Goal: Information Seeking & Learning: Learn about a topic

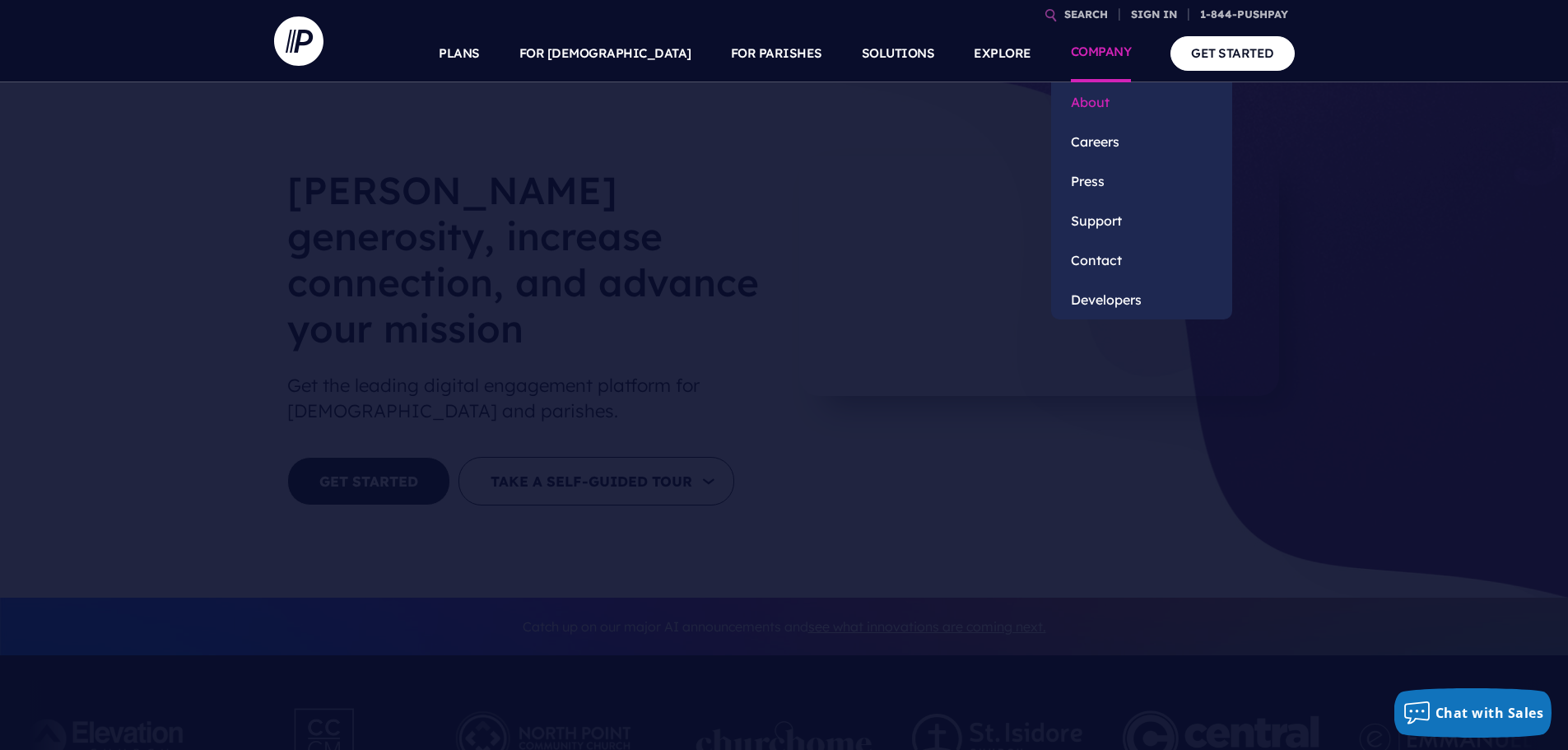
click at [1099, 106] on link "About" at bounding box center [1141, 102] width 181 height 39
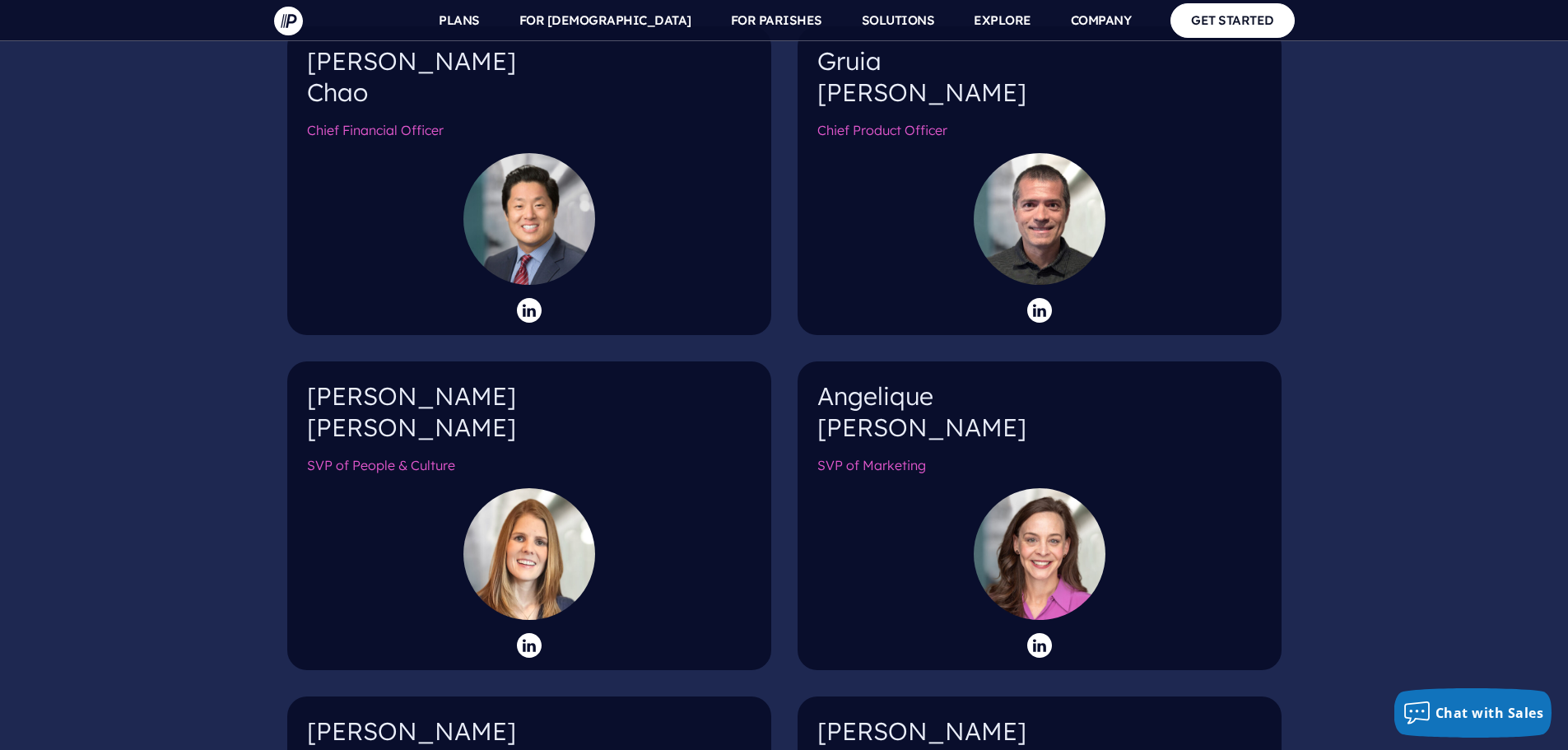
scroll to position [2222, 0]
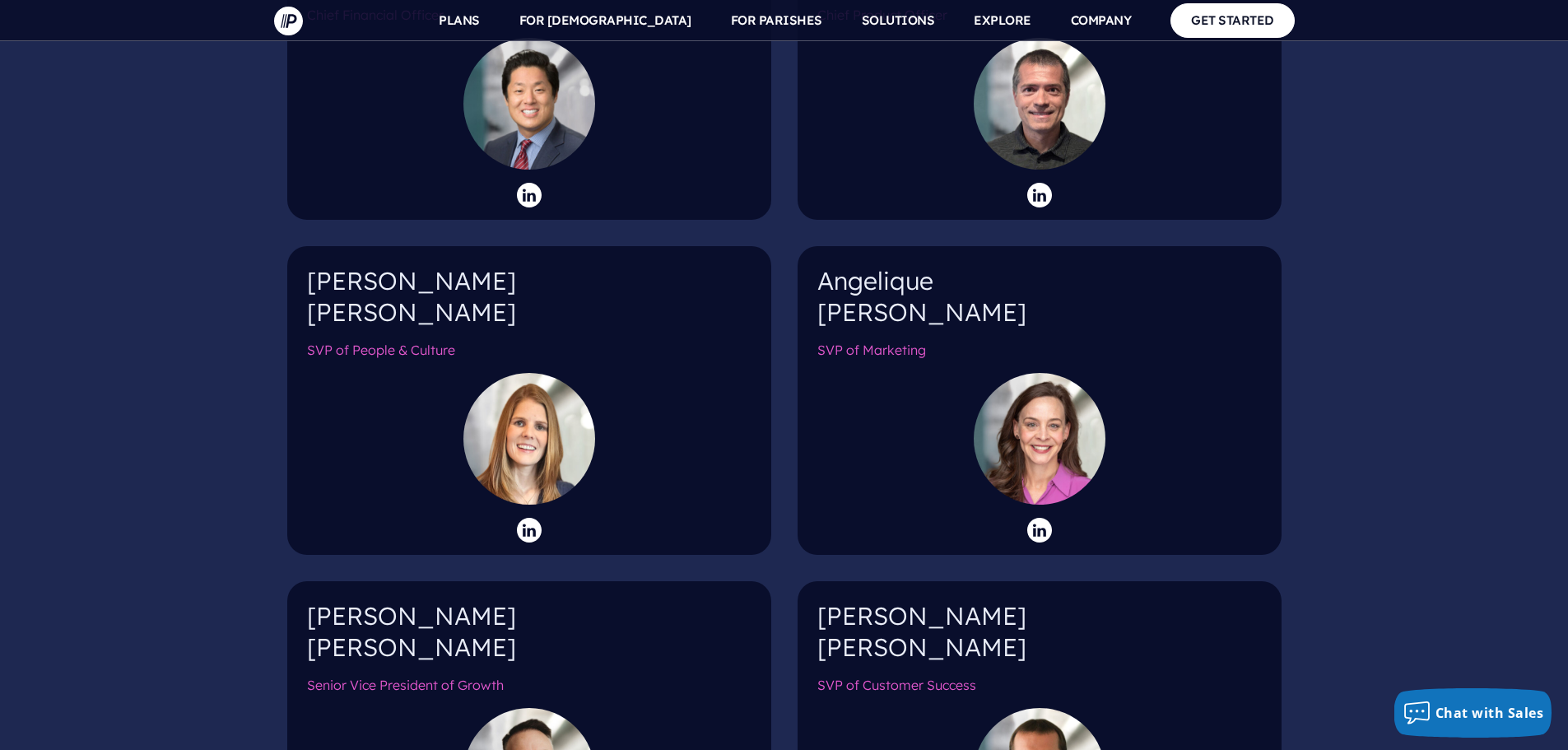
click at [1056, 446] on div at bounding box center [1039, 439] width 131 height 131
click at [1034, 518] on icon at bounding box center [1039, 530] width 24 height 24
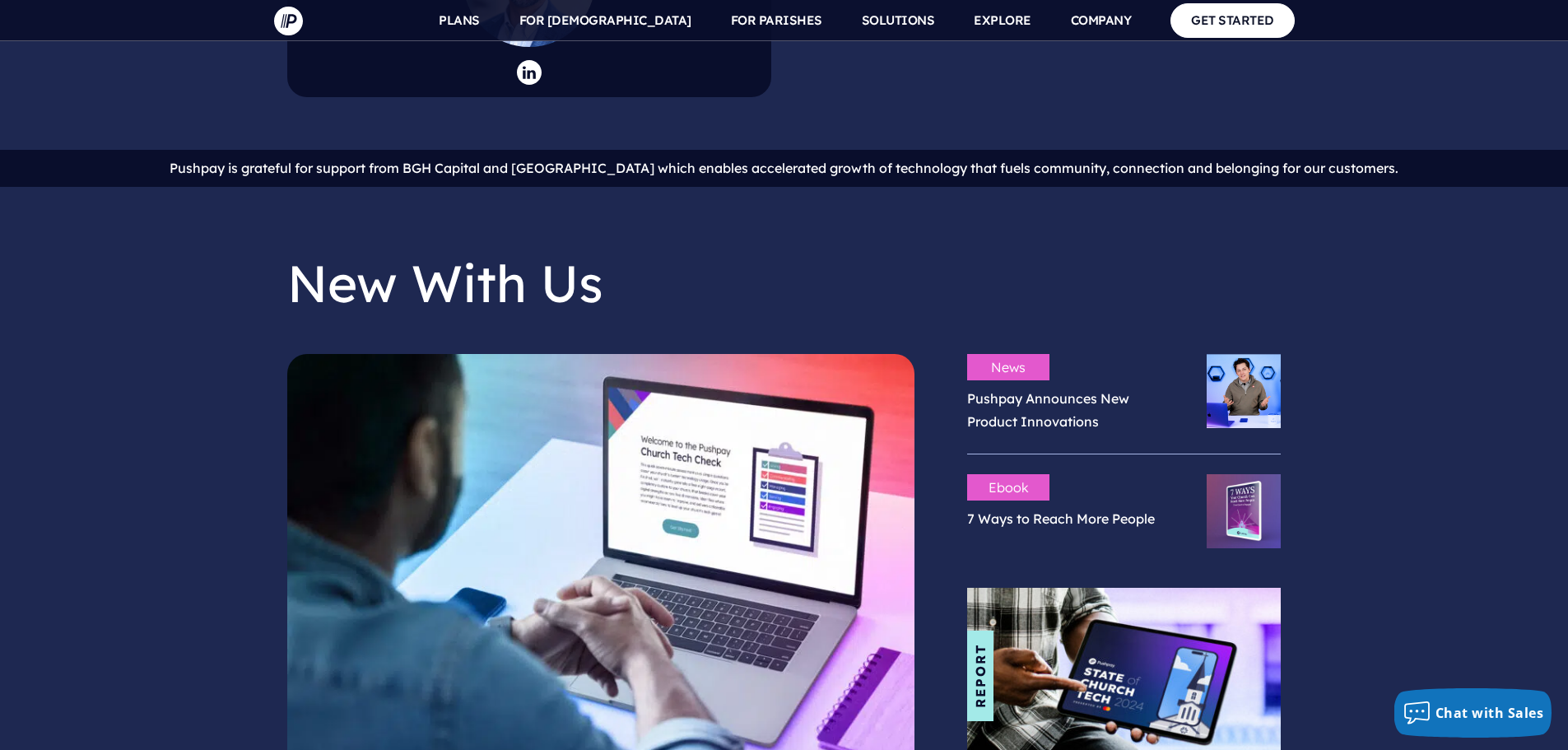
scroll to position [3353, 0]
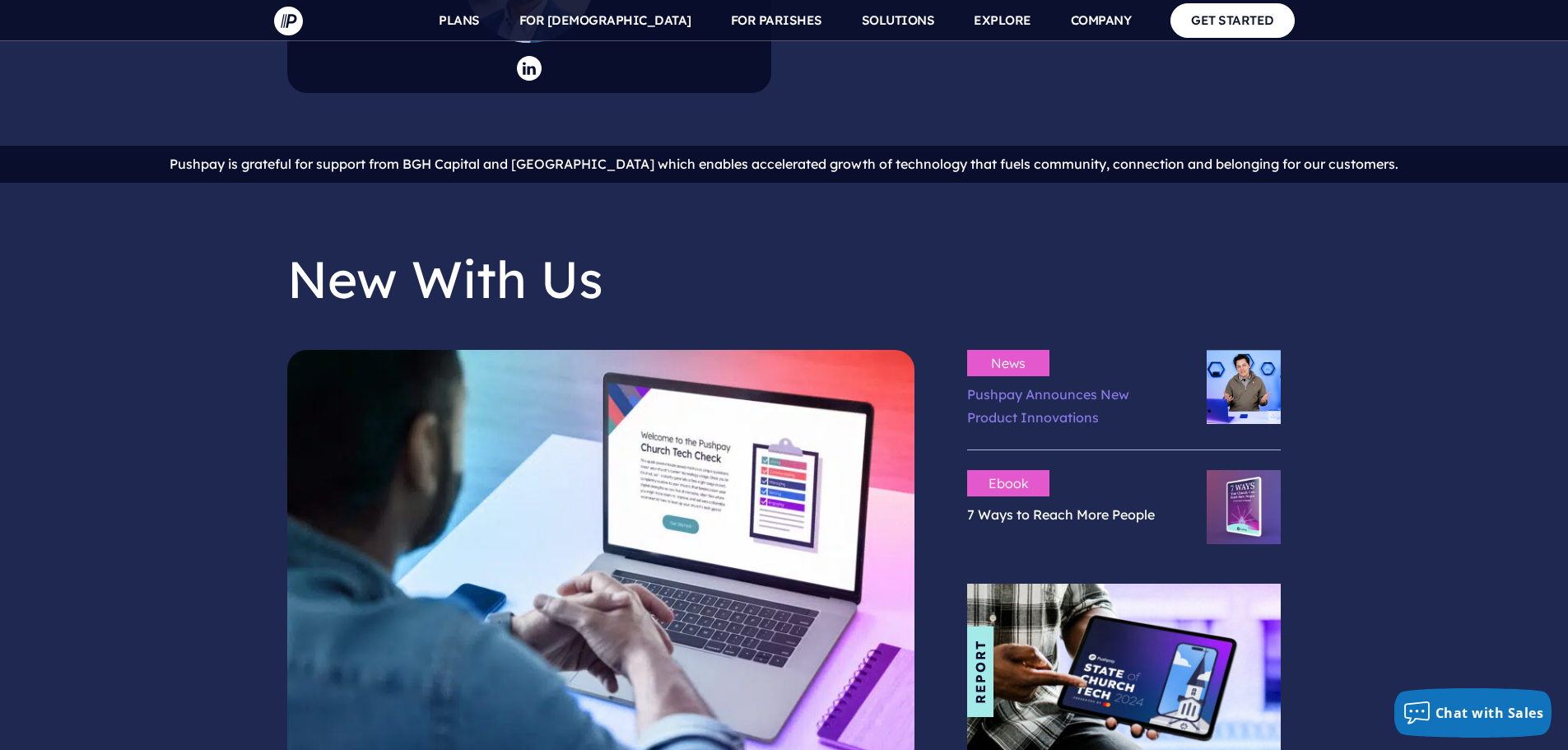
click at [1007, 386] on link "Pushpay Announces New Product Innovations" at bounding box center [1049, 405] width 163 height 40
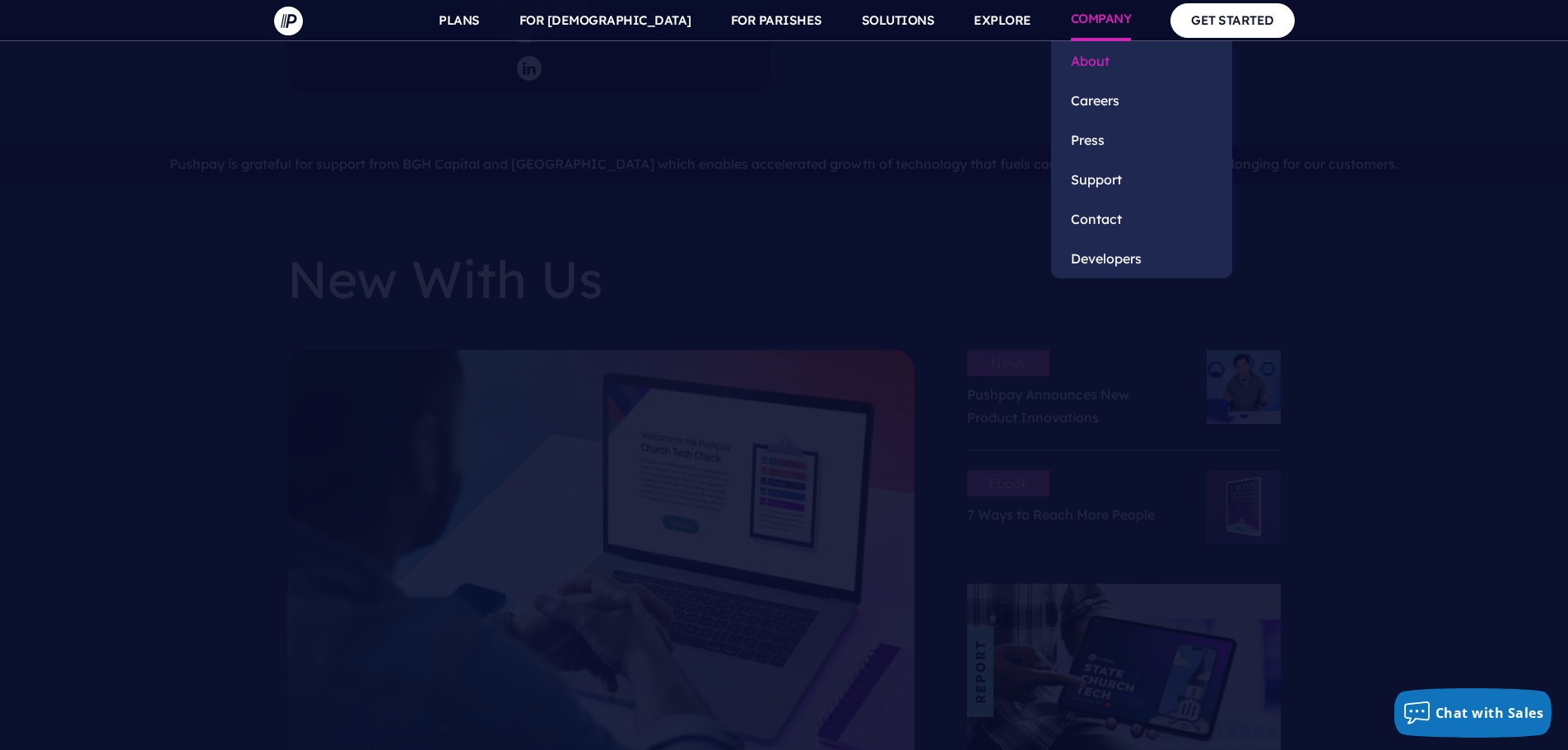
click at [1098, 66] on link "About" at bounding box center [1141, 61] width 181 height 39
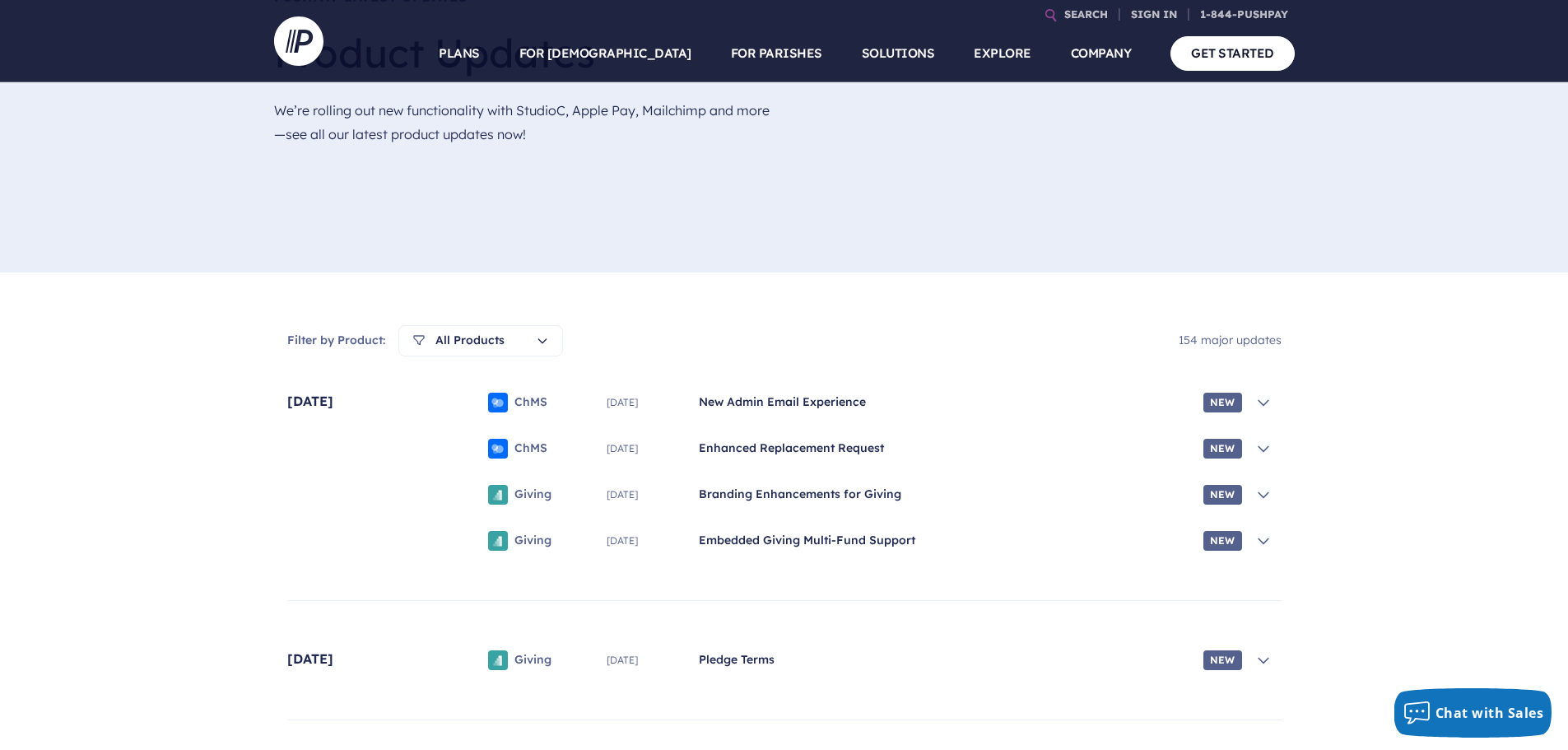
scroll to position [41, 0]
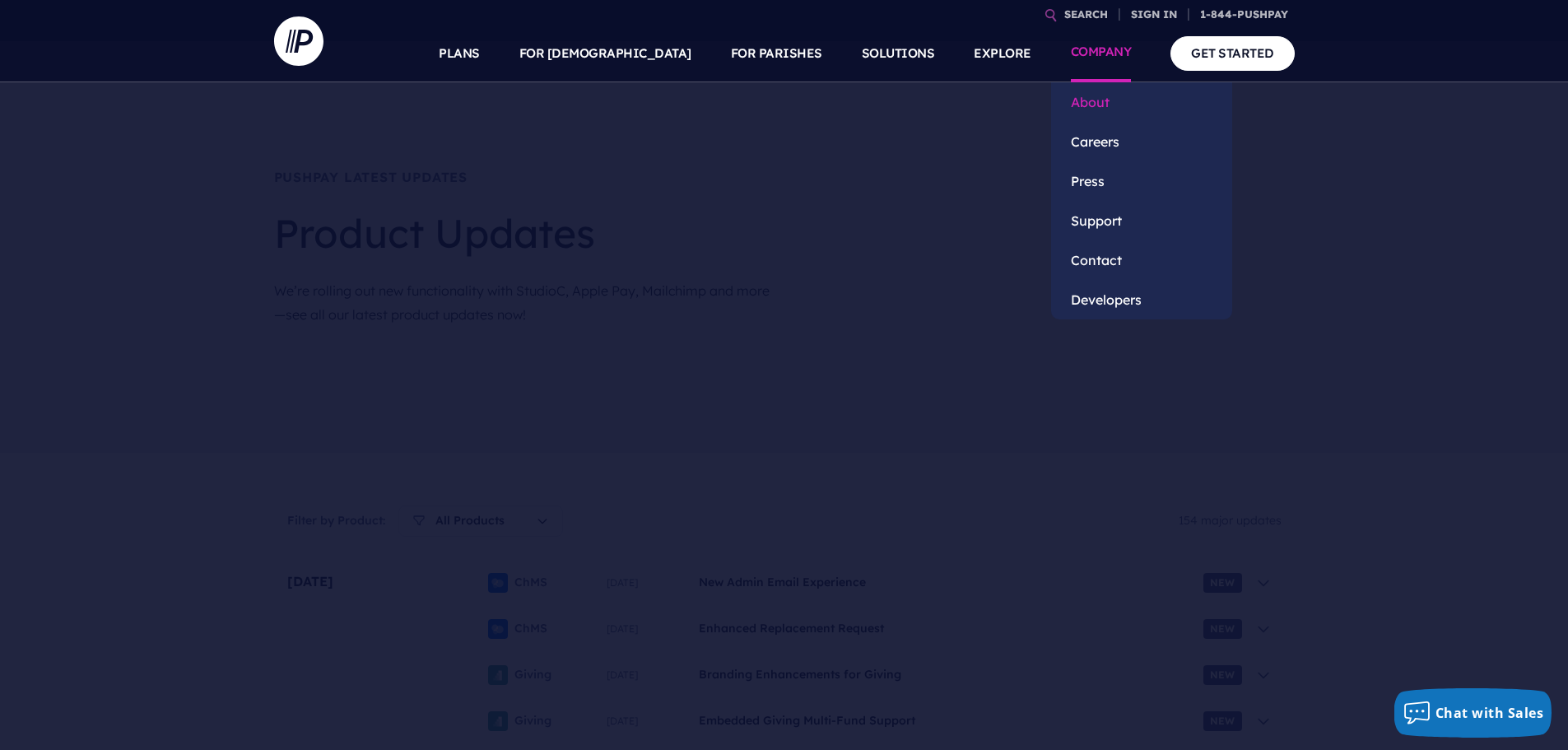
click at [1088, 109] on link "About" at bounding box center [1141, 102] width 181 height 39
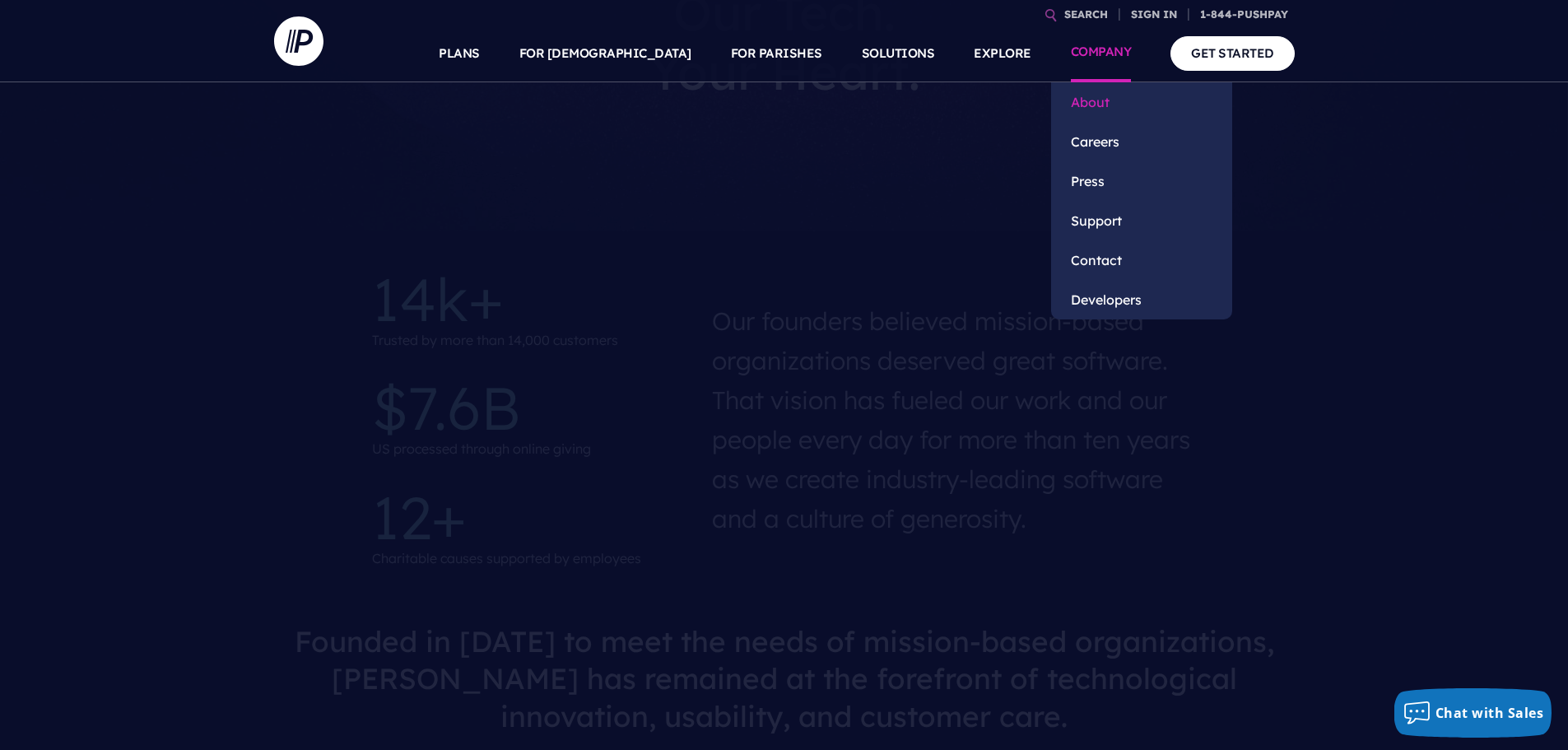
click at [1103, 104] on link "About" at bounding box center [1141, 102] width 181 height 39
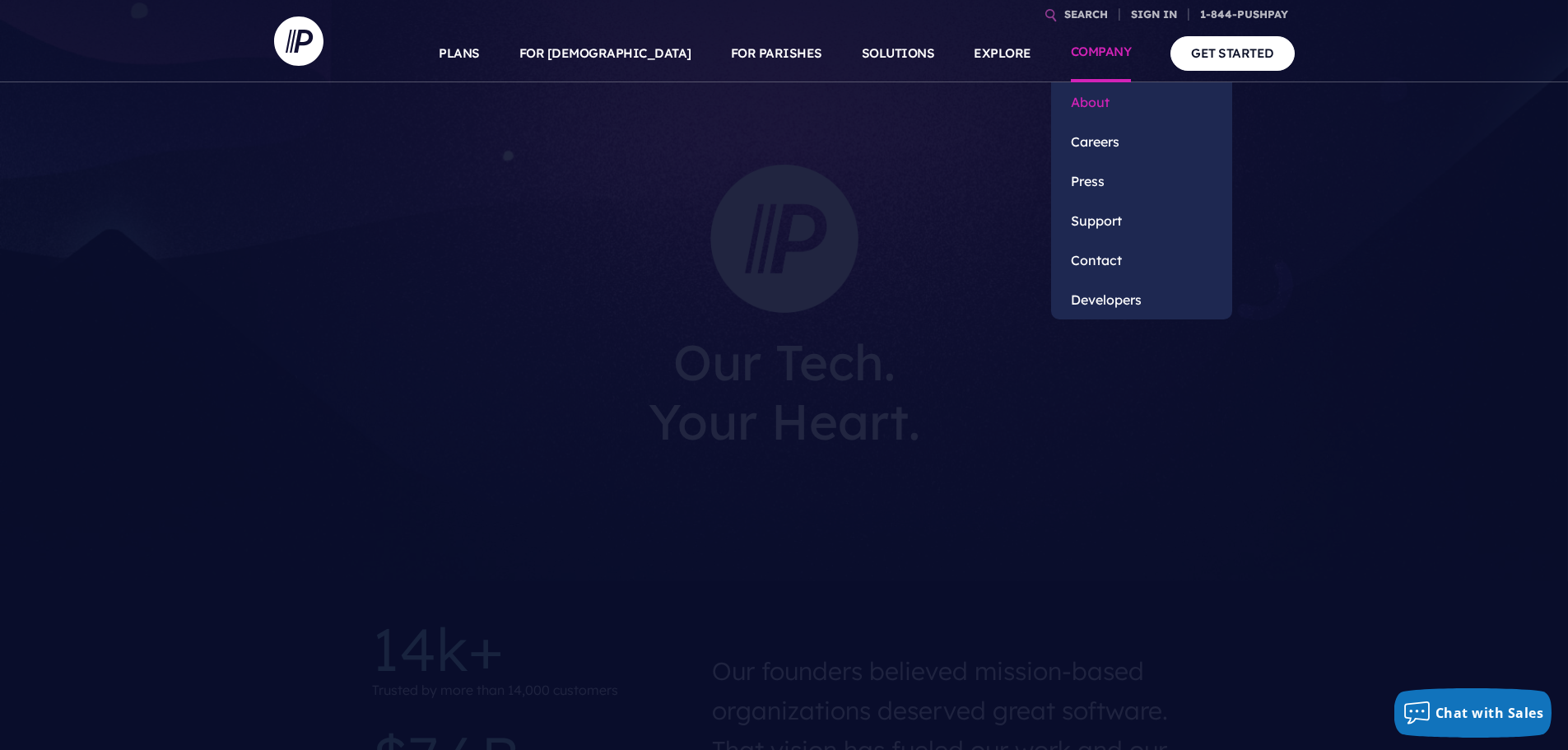
click at [1095, 106] on link "About" at bounding box center [1141, 102] width 181 height 39
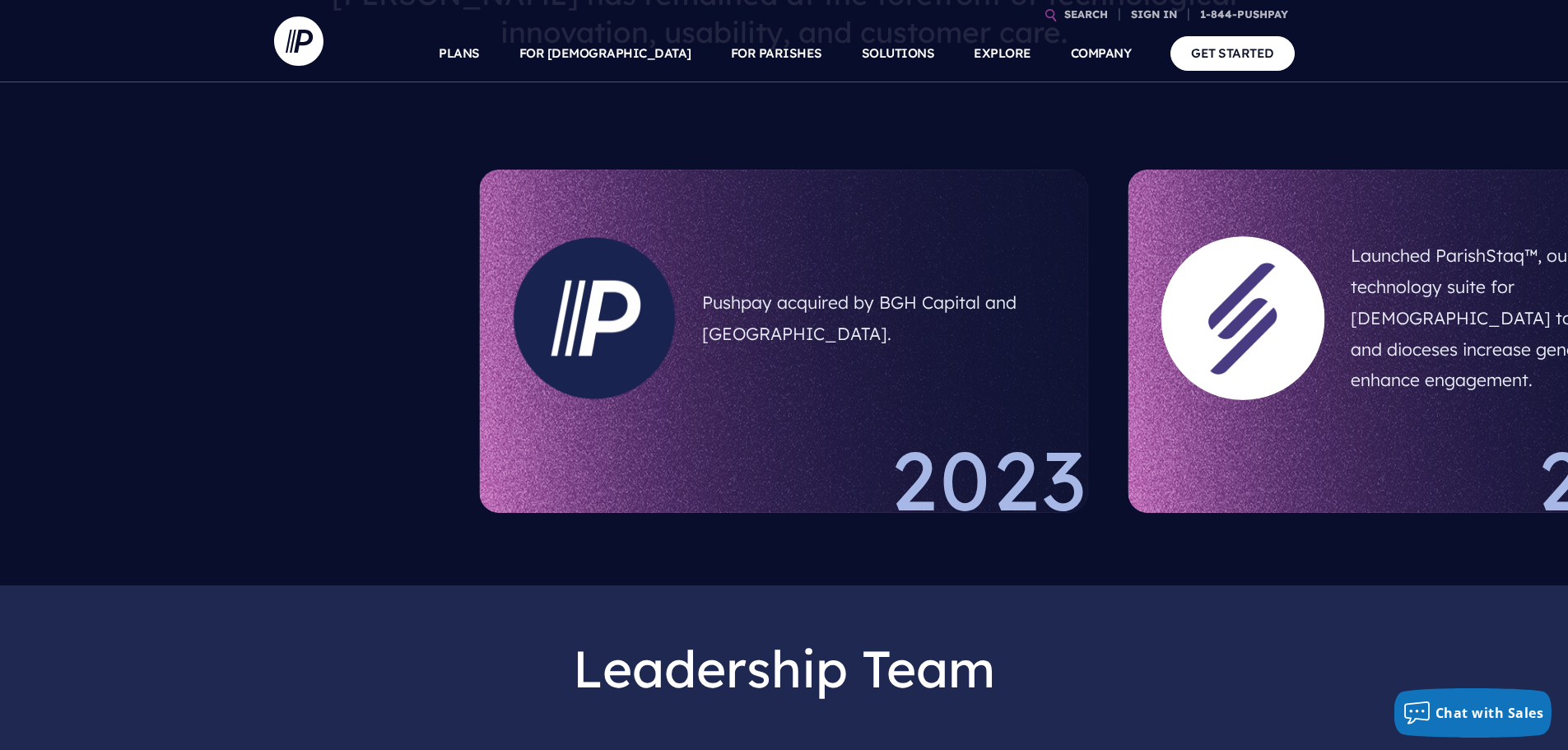
scroll to position [1029, 0]
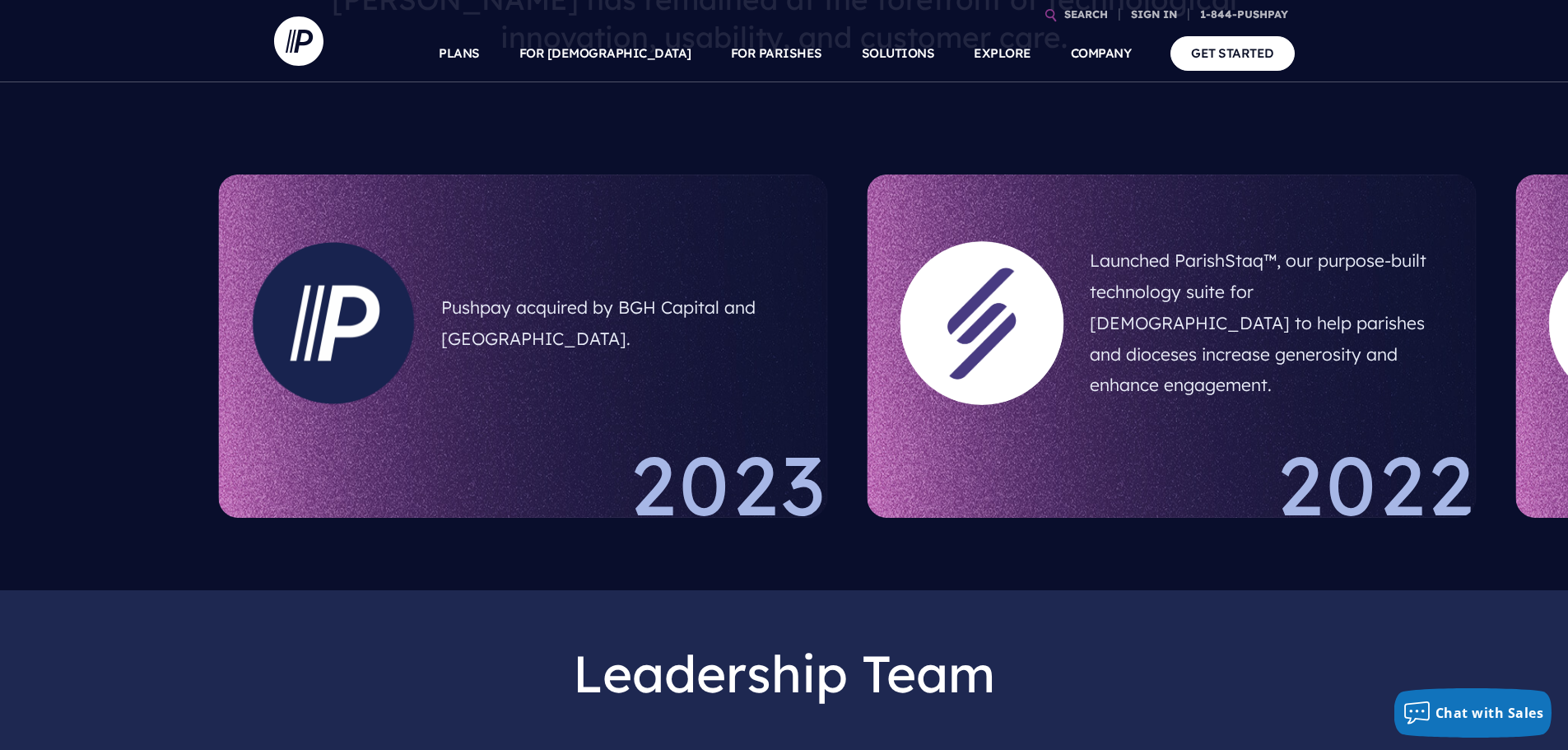
click at [1245, 286] on h5 "Launched ParishStaq™, our purpose-built technology suite for [DEMOGRAPHIC_DATA]…" at bounding box center [1266, 323] width 354 height 168
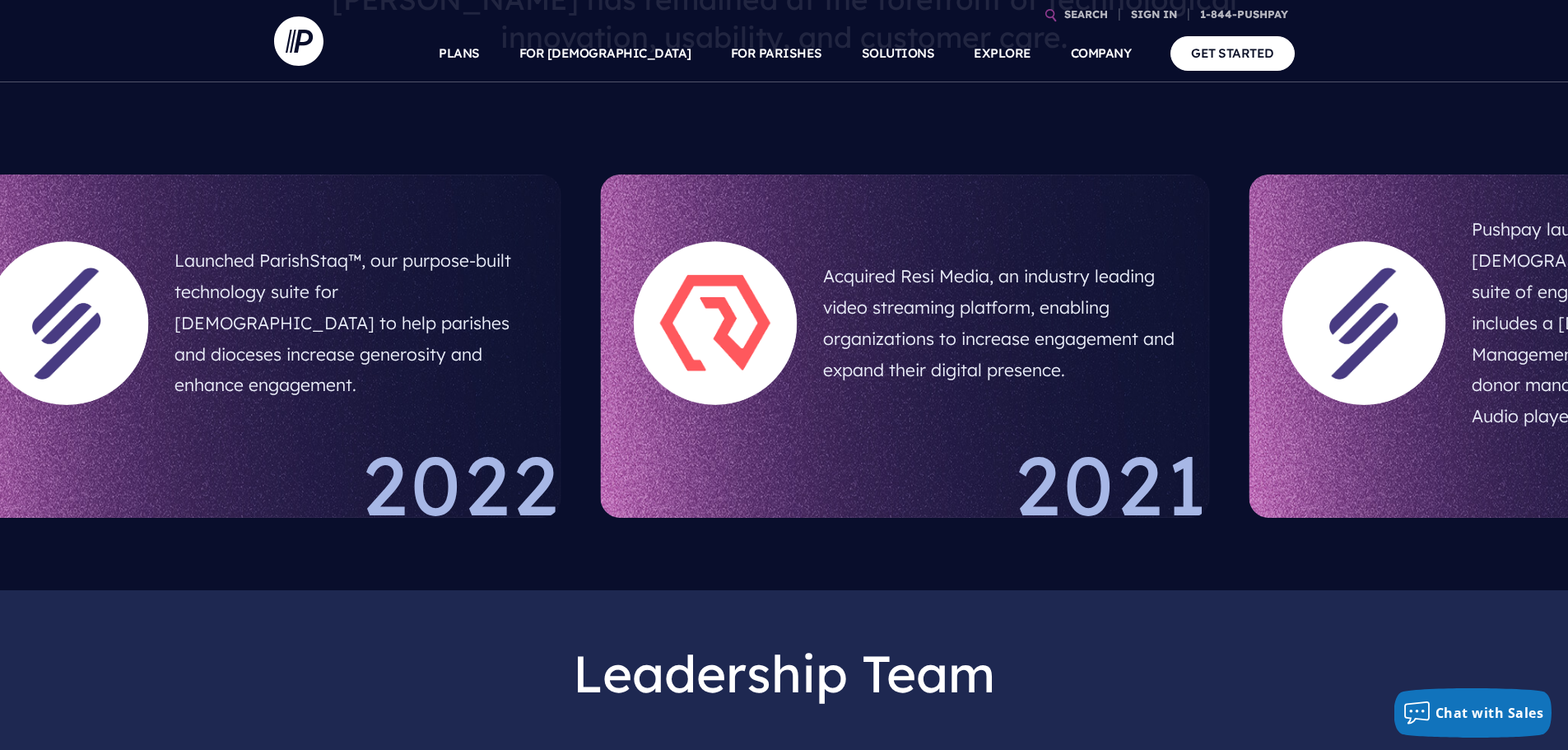
click at [277, 247] on h5 "Launched ParishStaq™, our purpose-built technology suite for [DEMOGRAPHIC_DATA]…" at bounding box center [351, 323] width 354 height 168
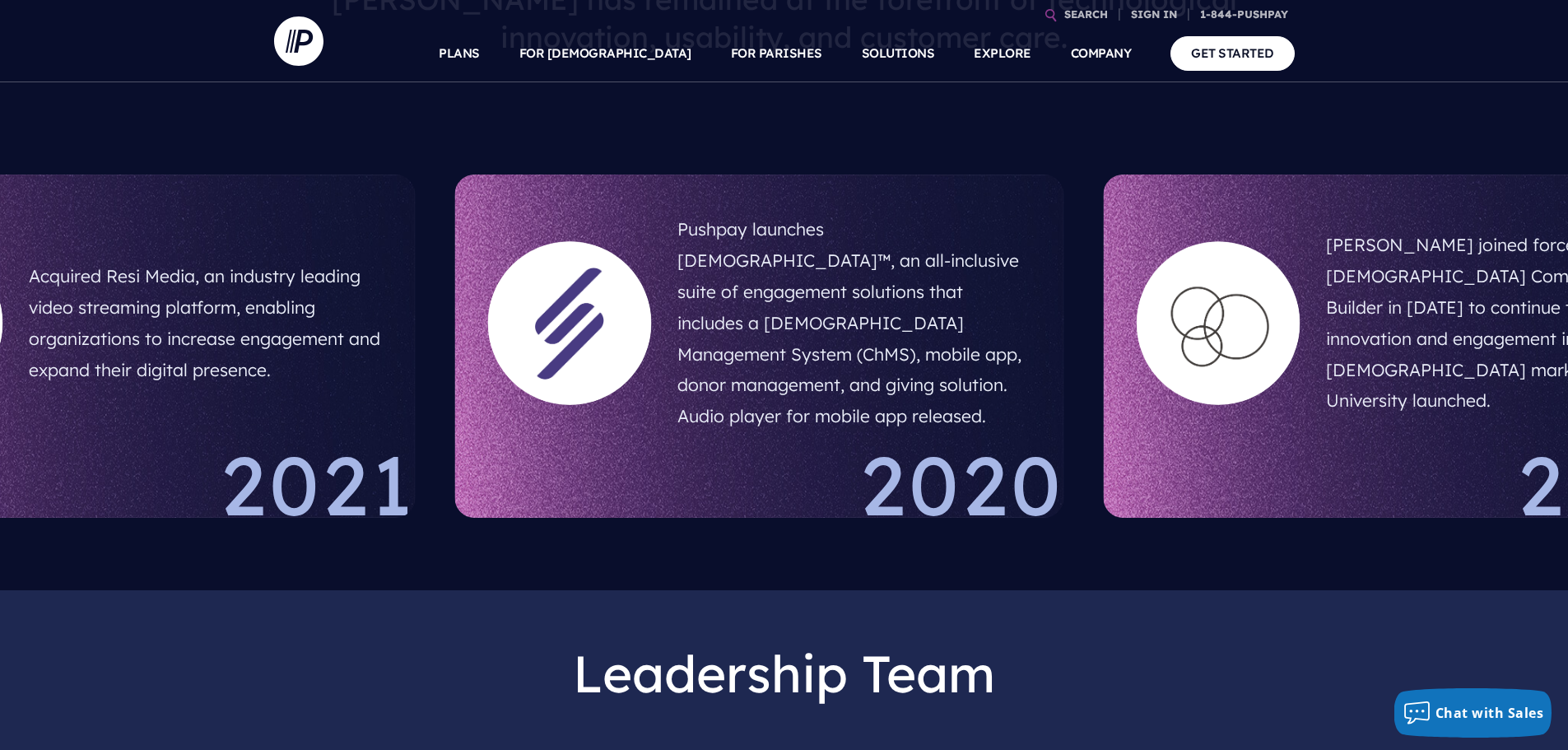
click at [720, 307] on h5 "Pushpay launches [DEMOGRAPHIC_DATA]™, an all-inclusive suite of engagement solu…" at bounding box center [854, 323] width 354 height 231
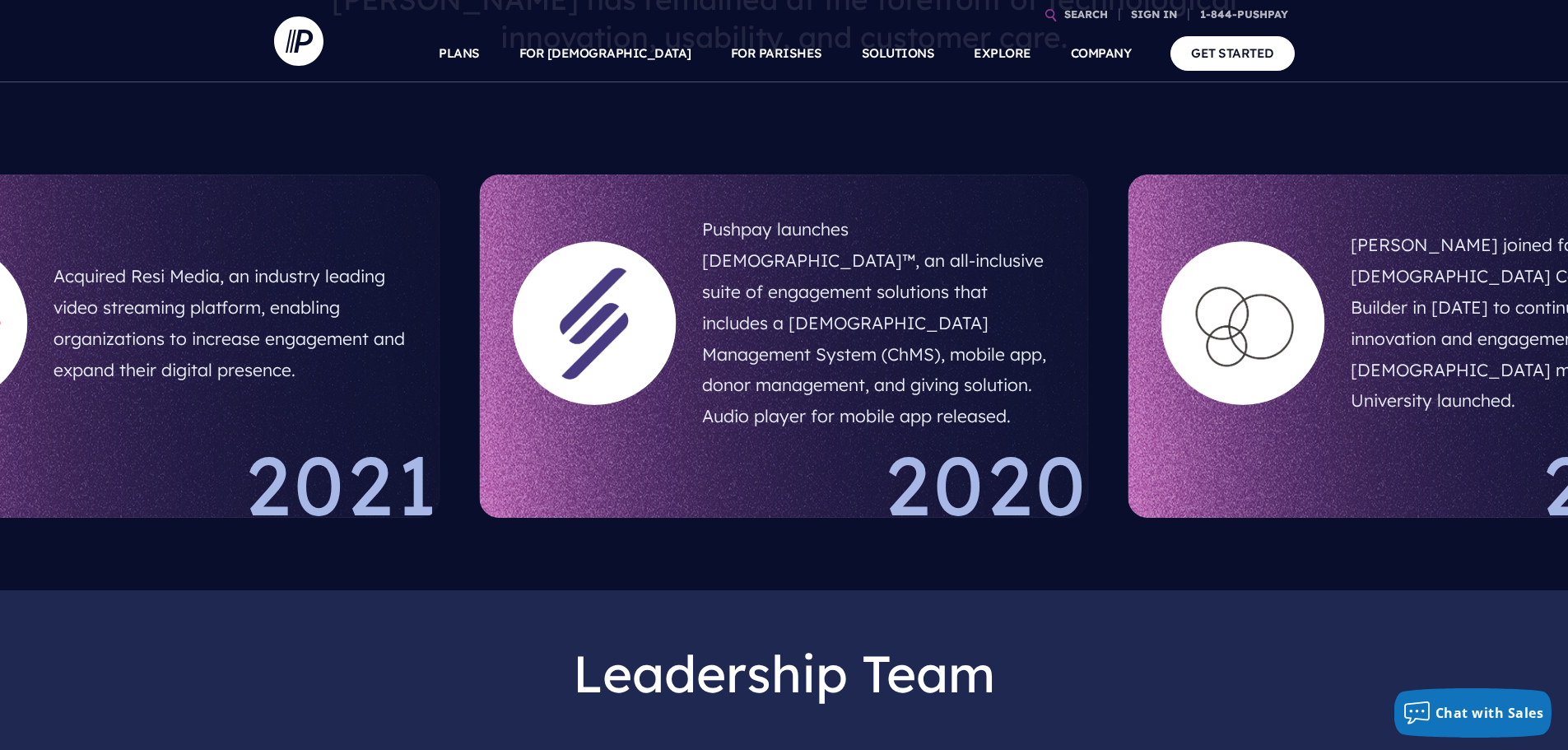
click at [1401, 330] on h5 "[PERSON_NAME] joined forces with [DEMOGRAPHIC_DATA] Community Builder in [DATE]…" at bounding box center [1527, 323] width 354 height 200
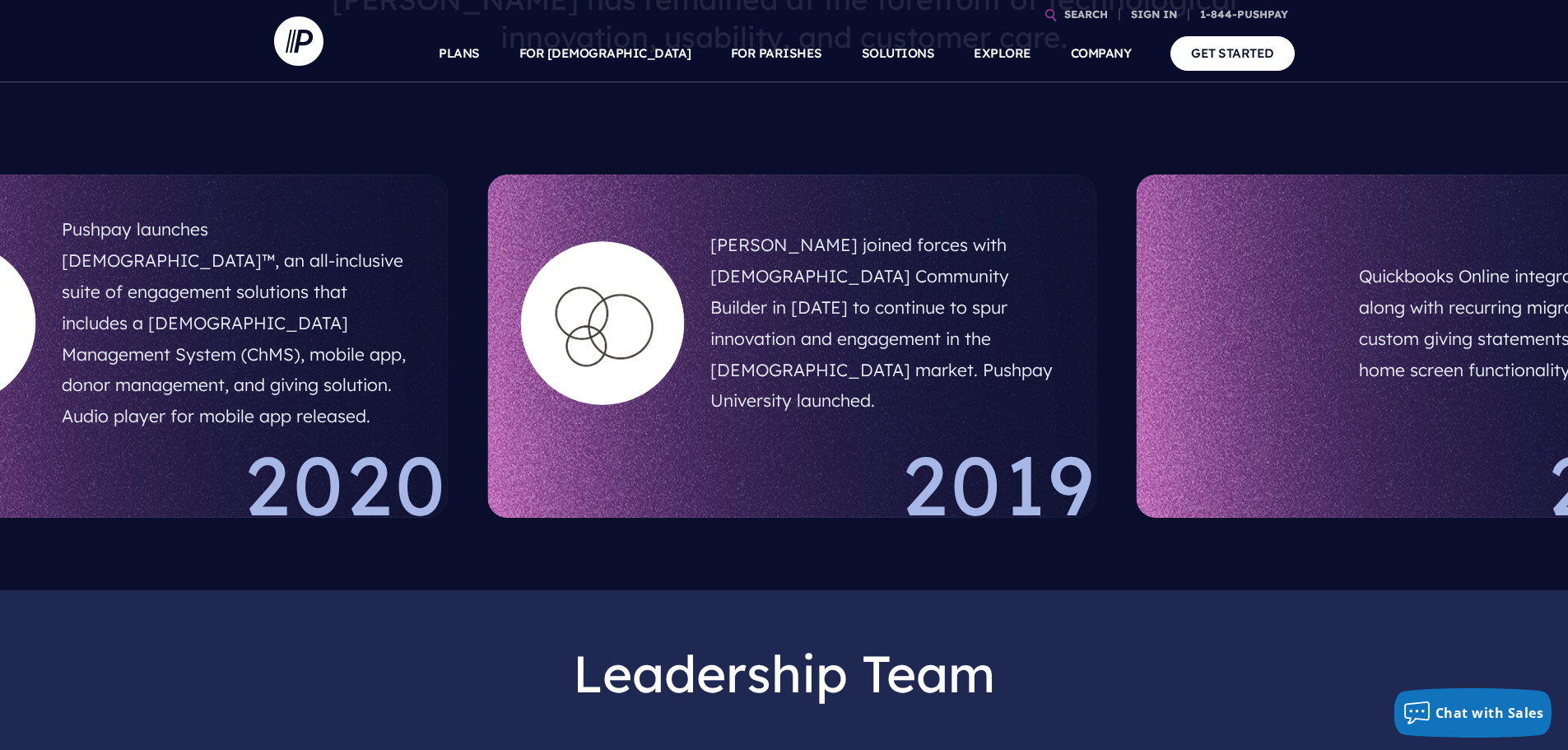
click at [658, 336] on div at bounding box center [603, 323] width 190 height 190
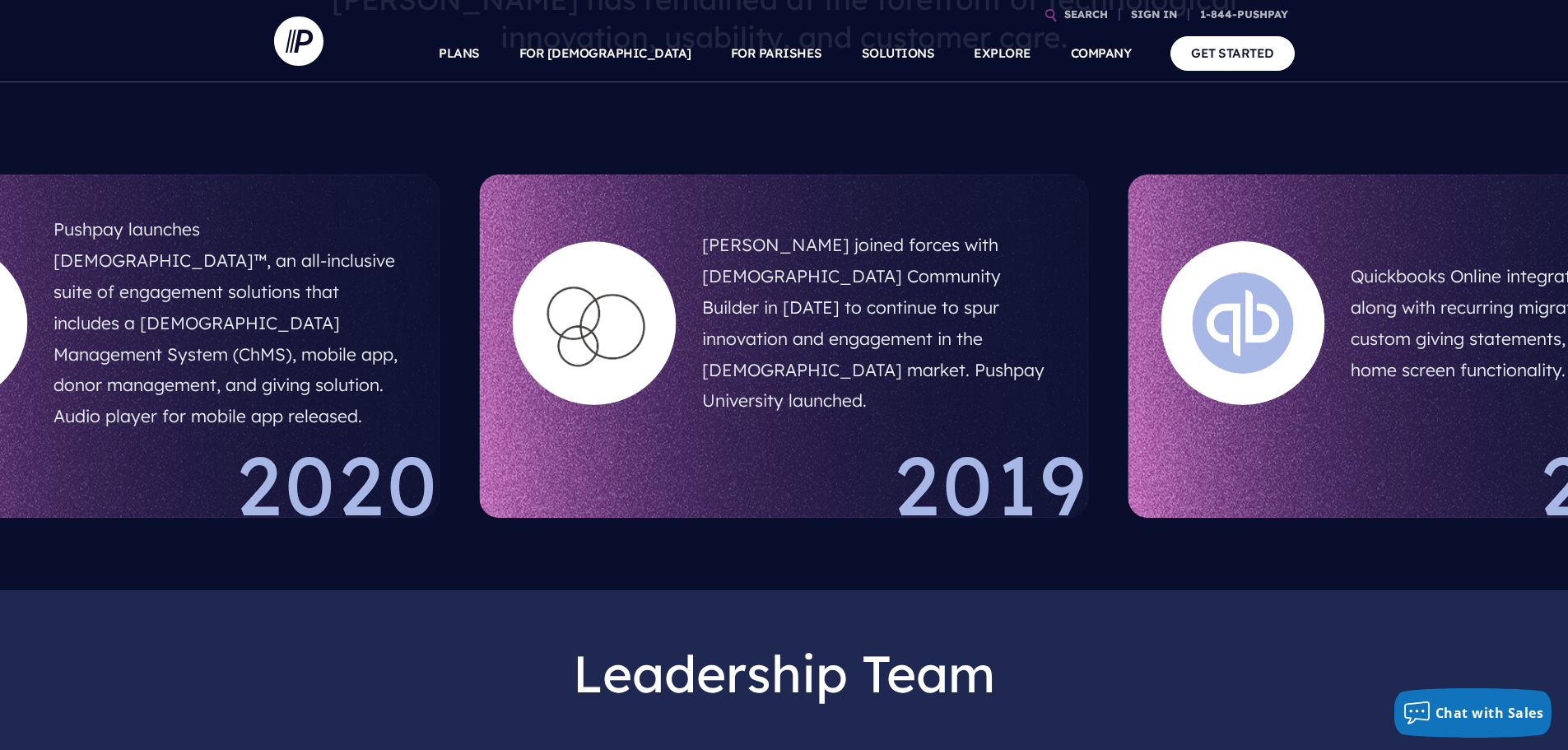
click at [1367, 373] on h5 "Quickbooks Online integration released, along with recurring migration feature,…" at bounding box center [1527, 323] width 354 height 137
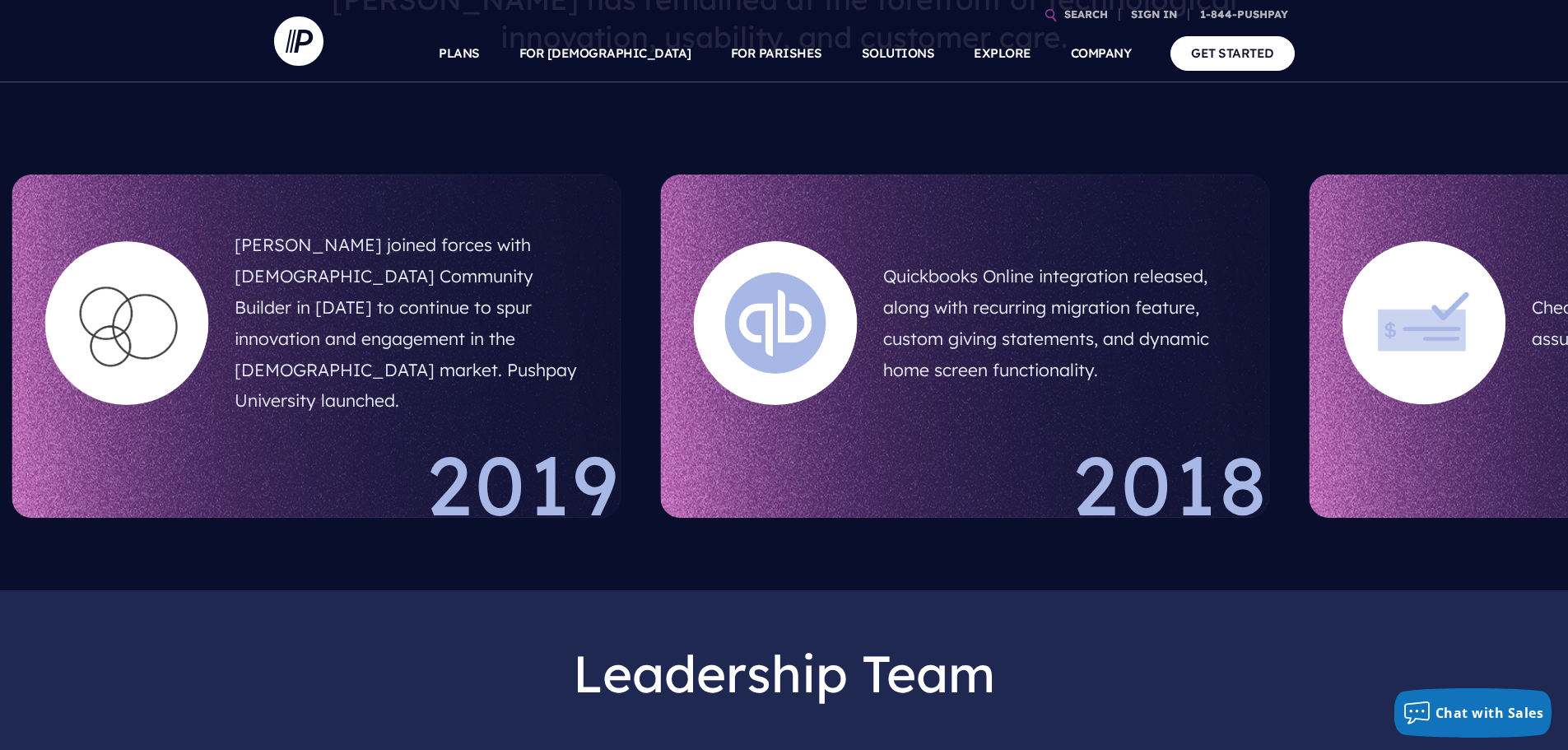
click at [883, 324] on div "Quickbooks Online integration released, along with recurring migration feature,…" at bounding box center [966, 346] width 609 height 344
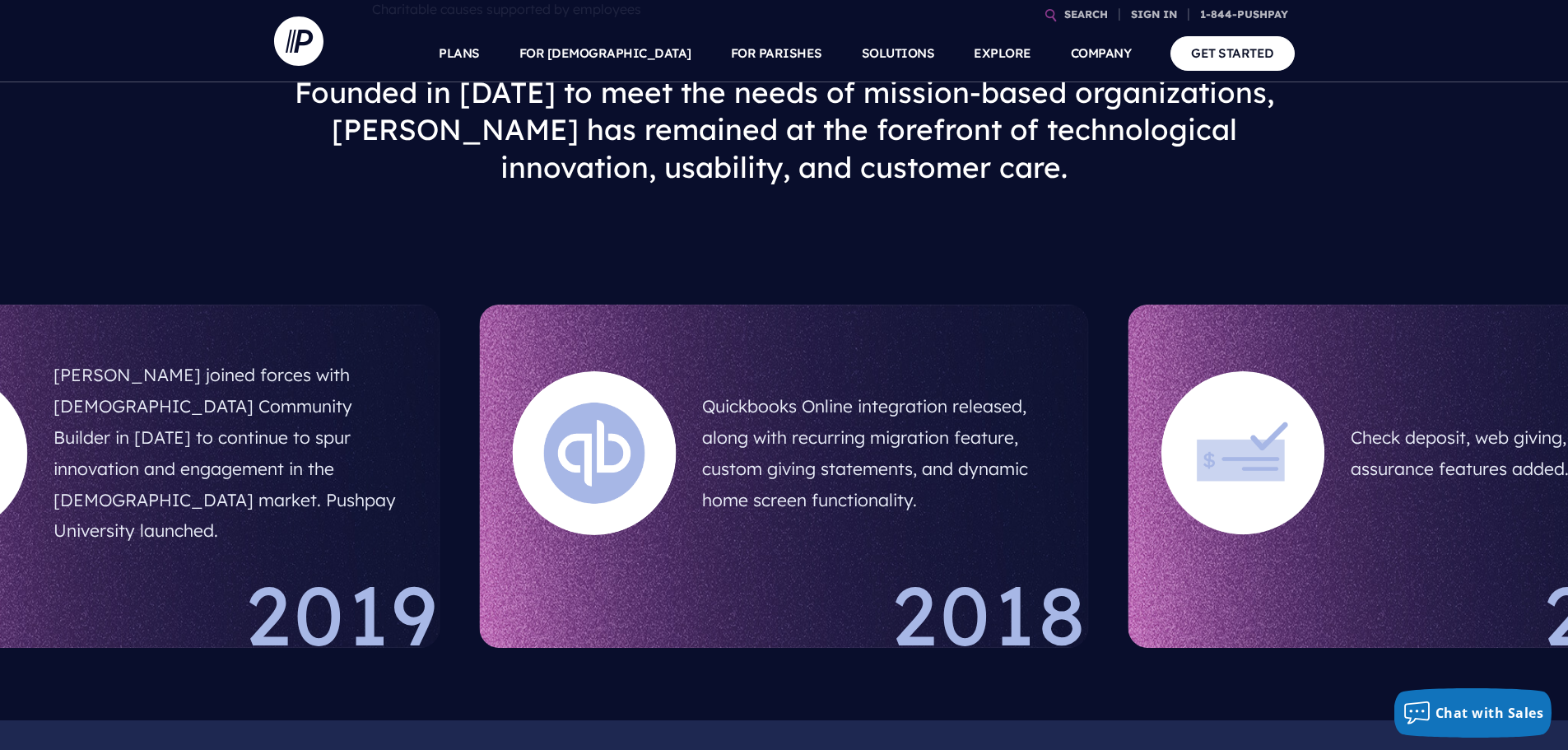
scroll to position [865, 0]
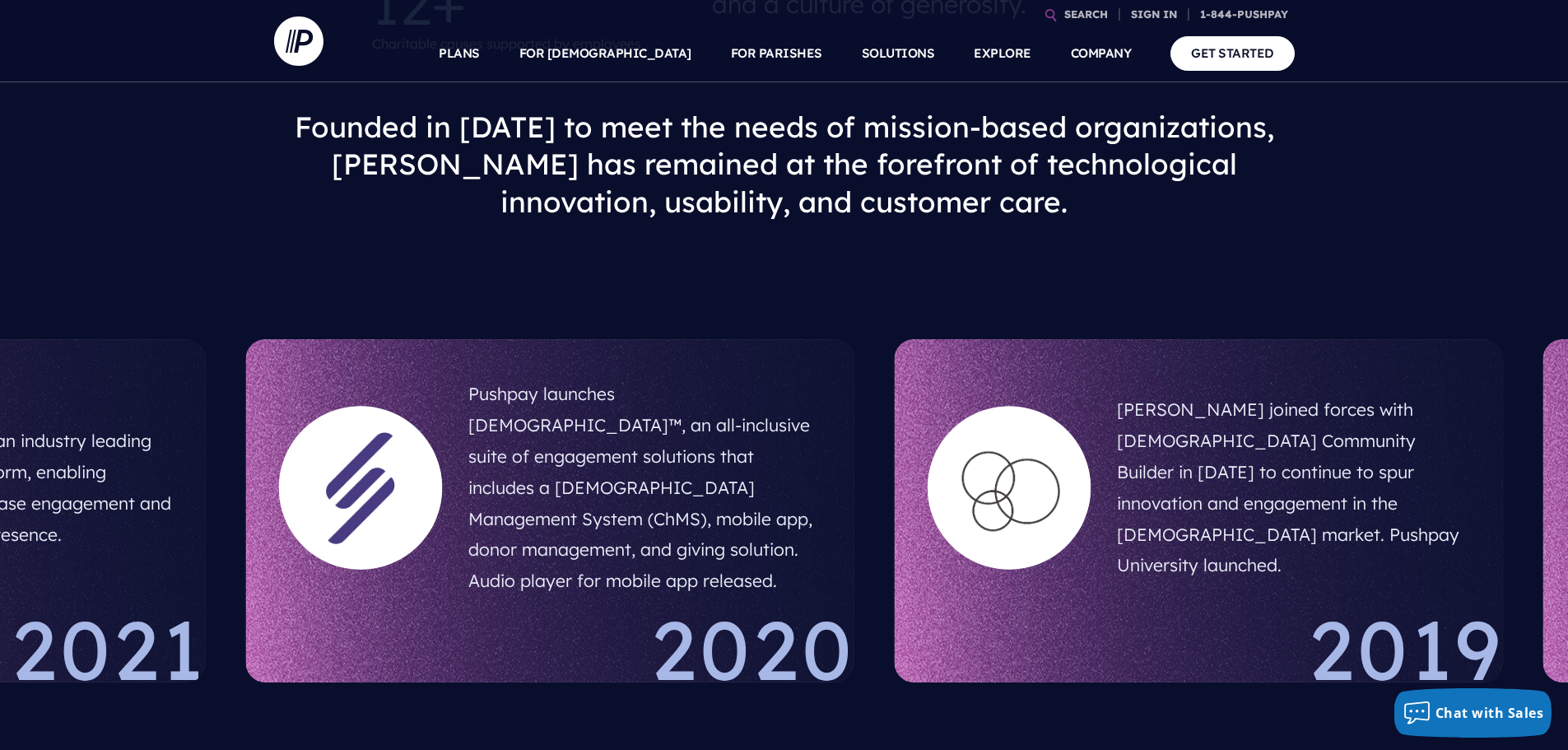
click at [1408, 600] on div "Pushpay joined forces with Church Community Builder in December 2019 to continu…" at bounding box center [1200, 510] width 609 height 344
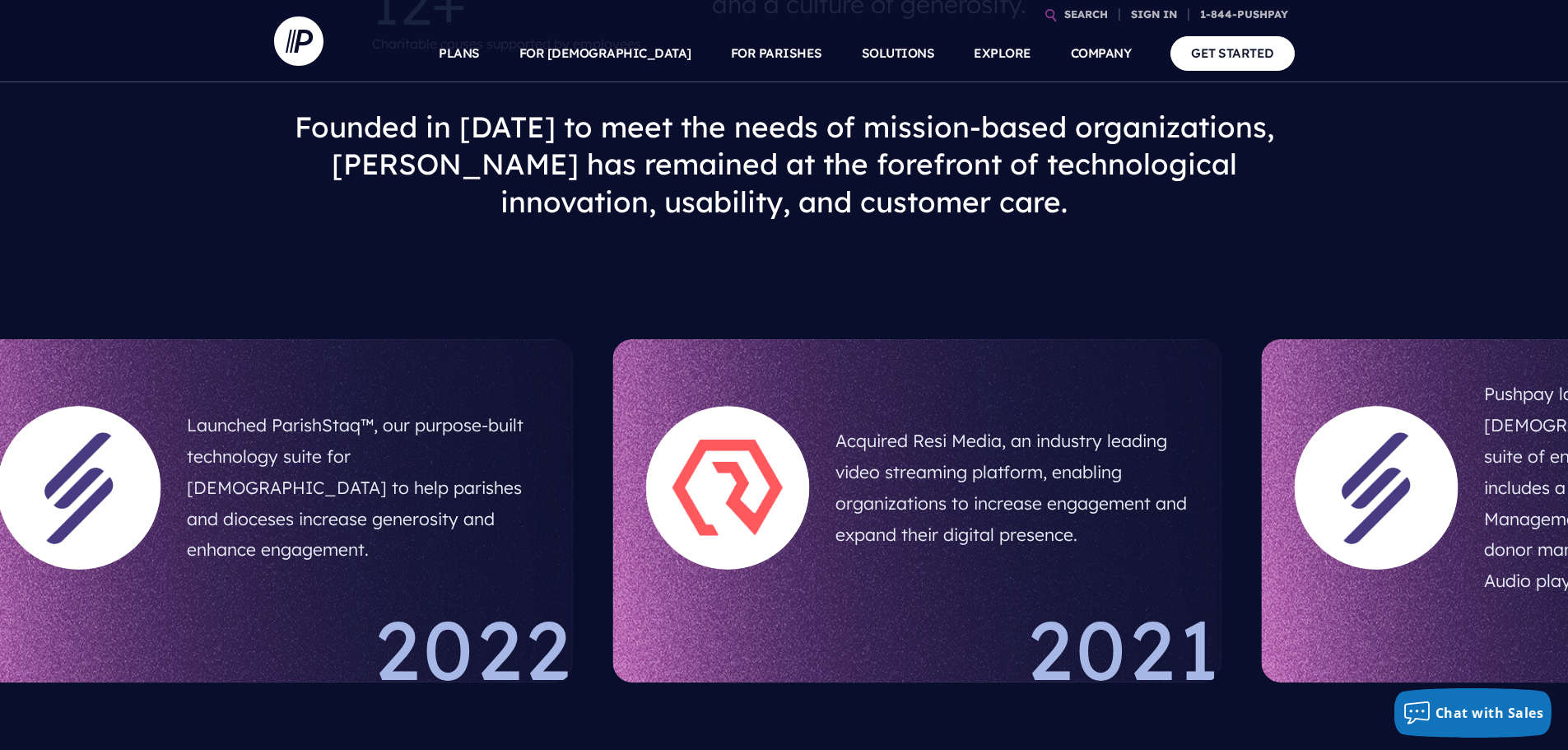
click at [1144, 497] on h5 "Acquired Resi Media, an industry leading video streaming platform, enabling org…" at bounding box center [1012, 488] width 354 height 137
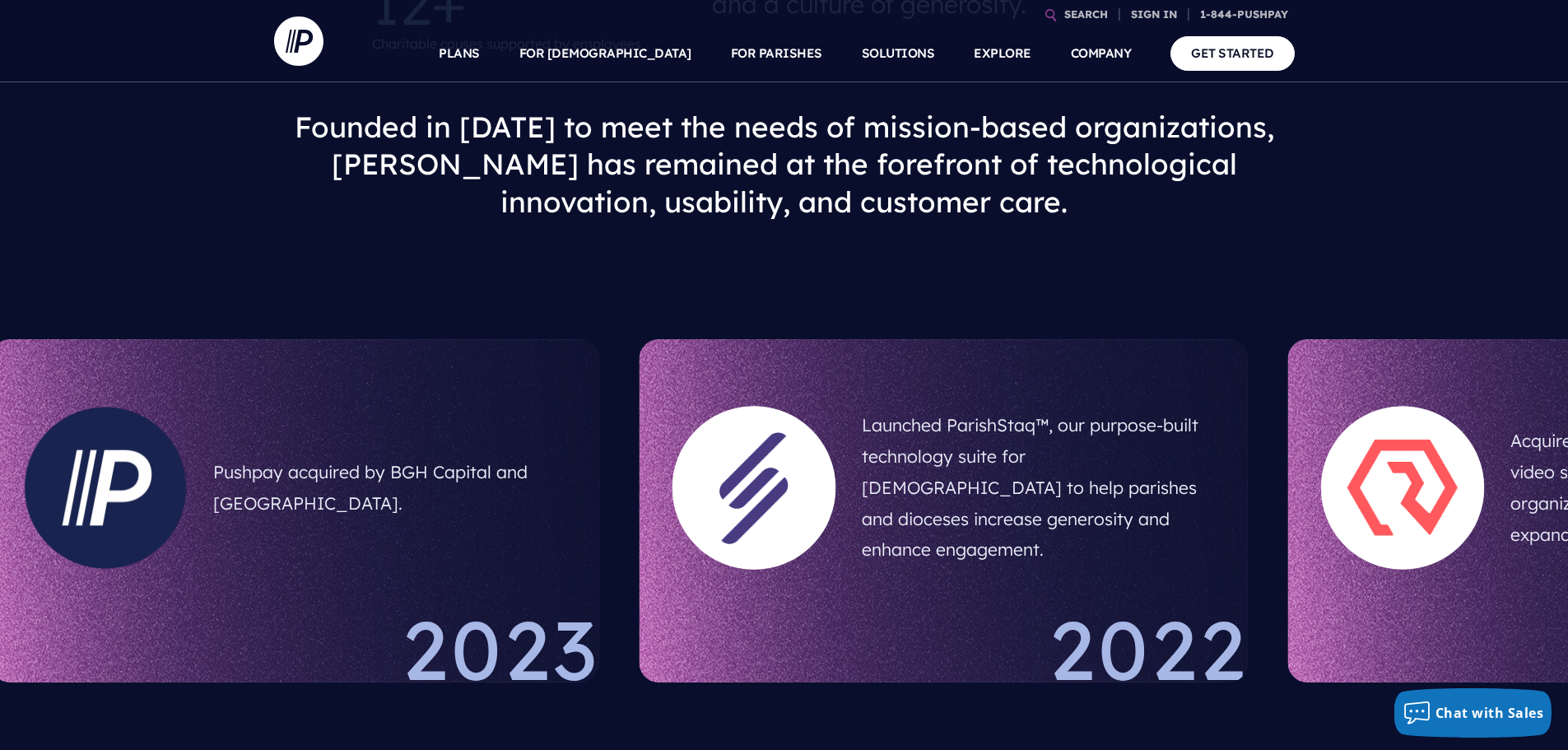
click at [1324, 531] on div at bounding box center [1403, 488] width 190 height 190
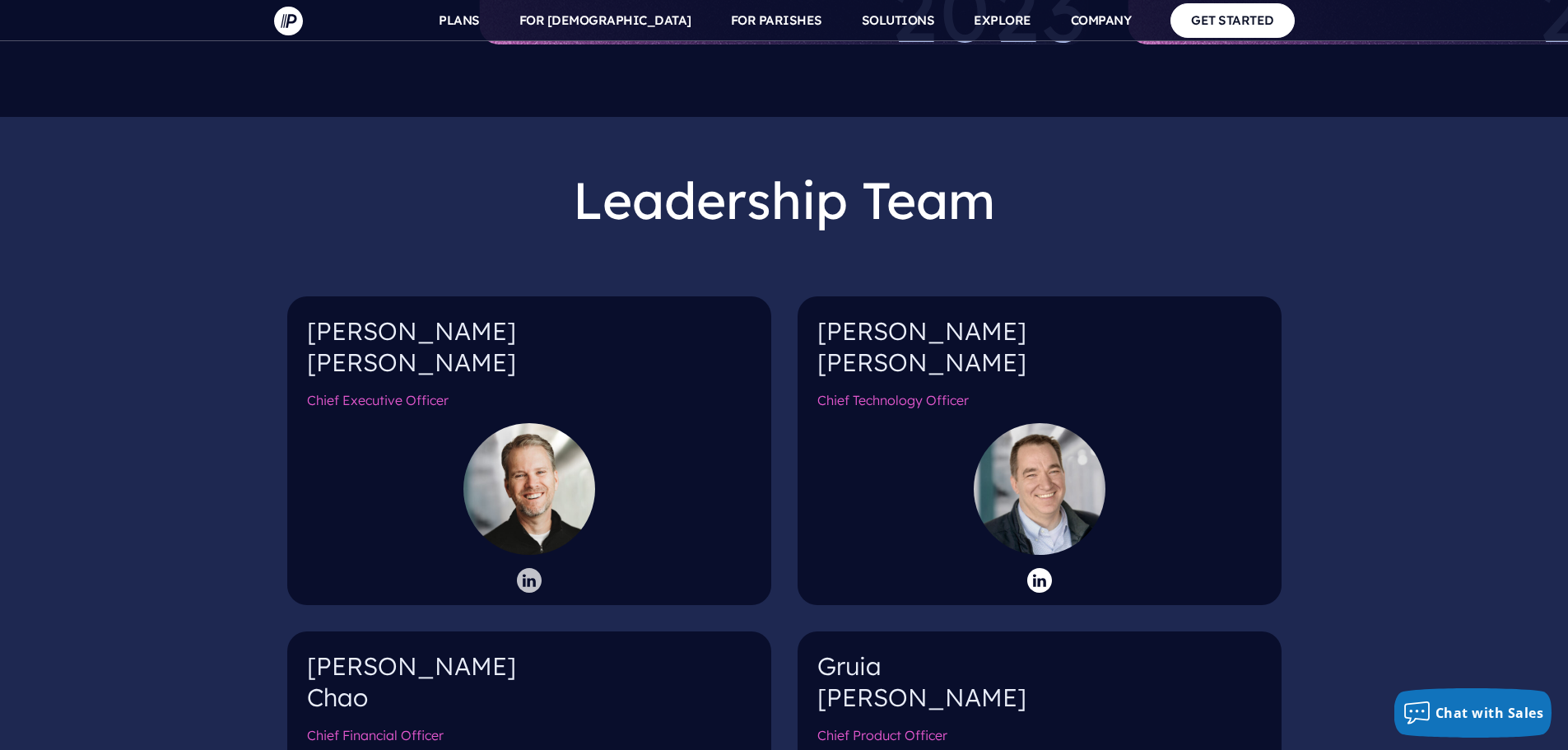
click at [529, 568] on icon at bounding box center [529, 580] width 24 height 24
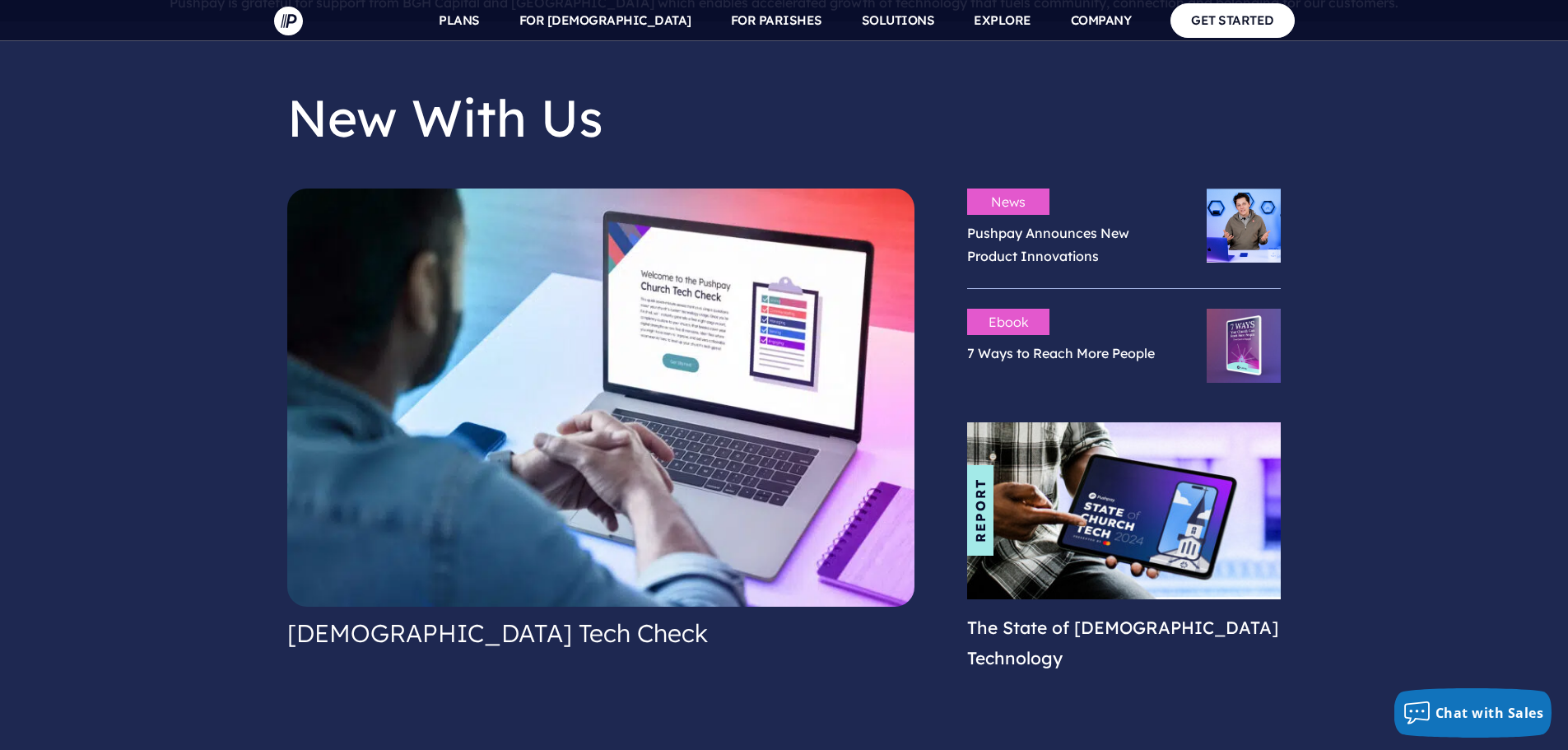
scroll to position [3518, 0]
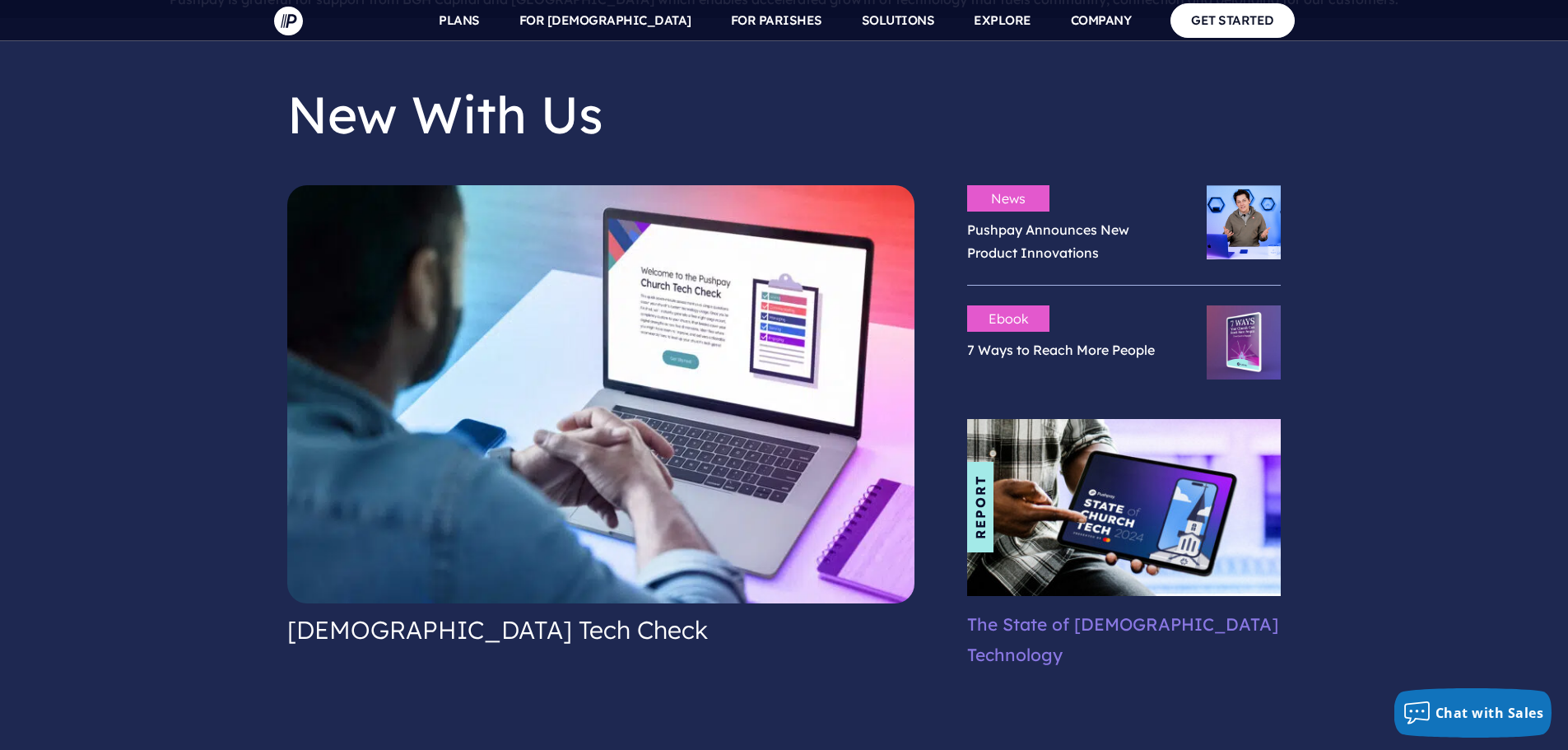
click at [1080, 613] on link "The State of Church Technology" at bounding box center [1123, 639] width 311 height 53
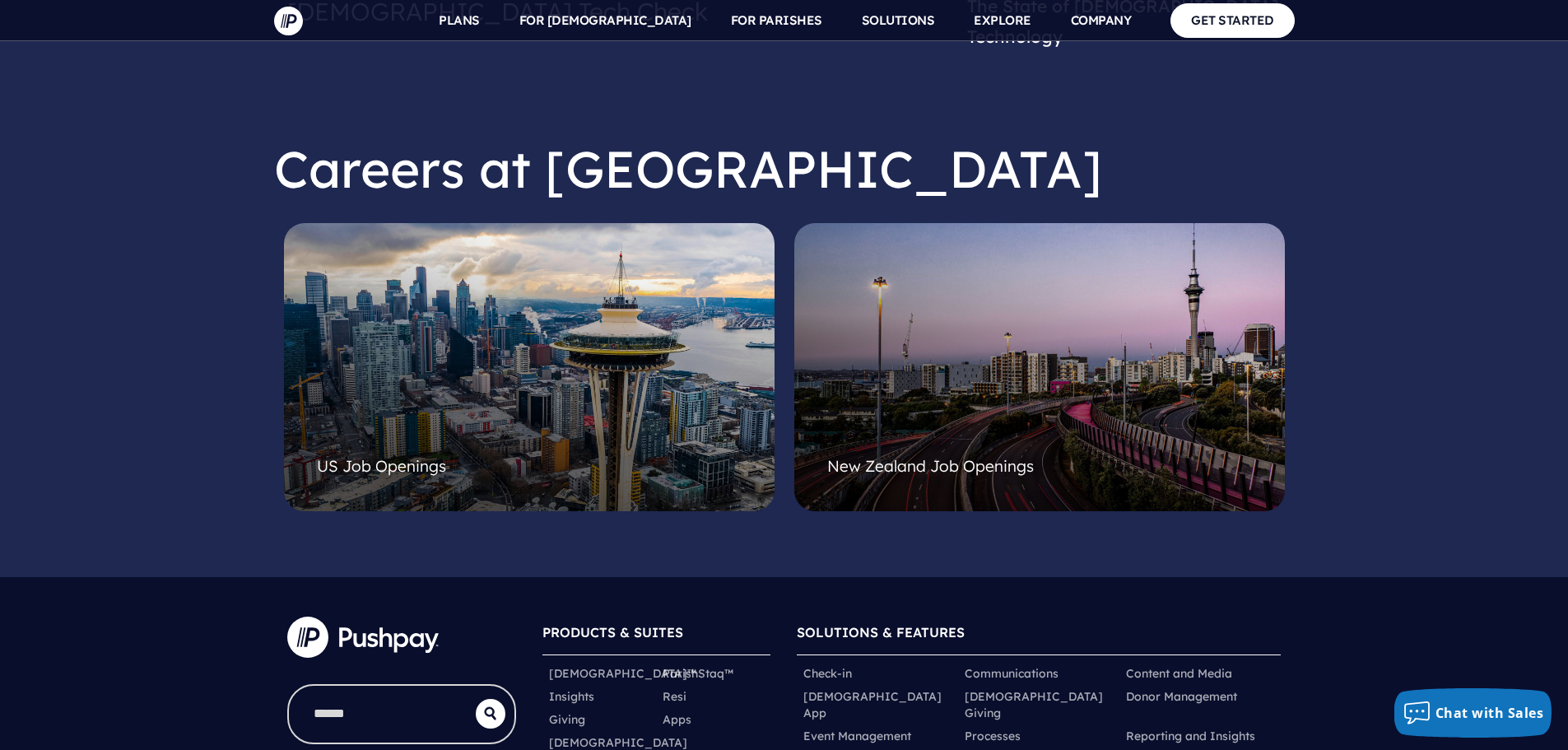
scroll to position [4321, 0]
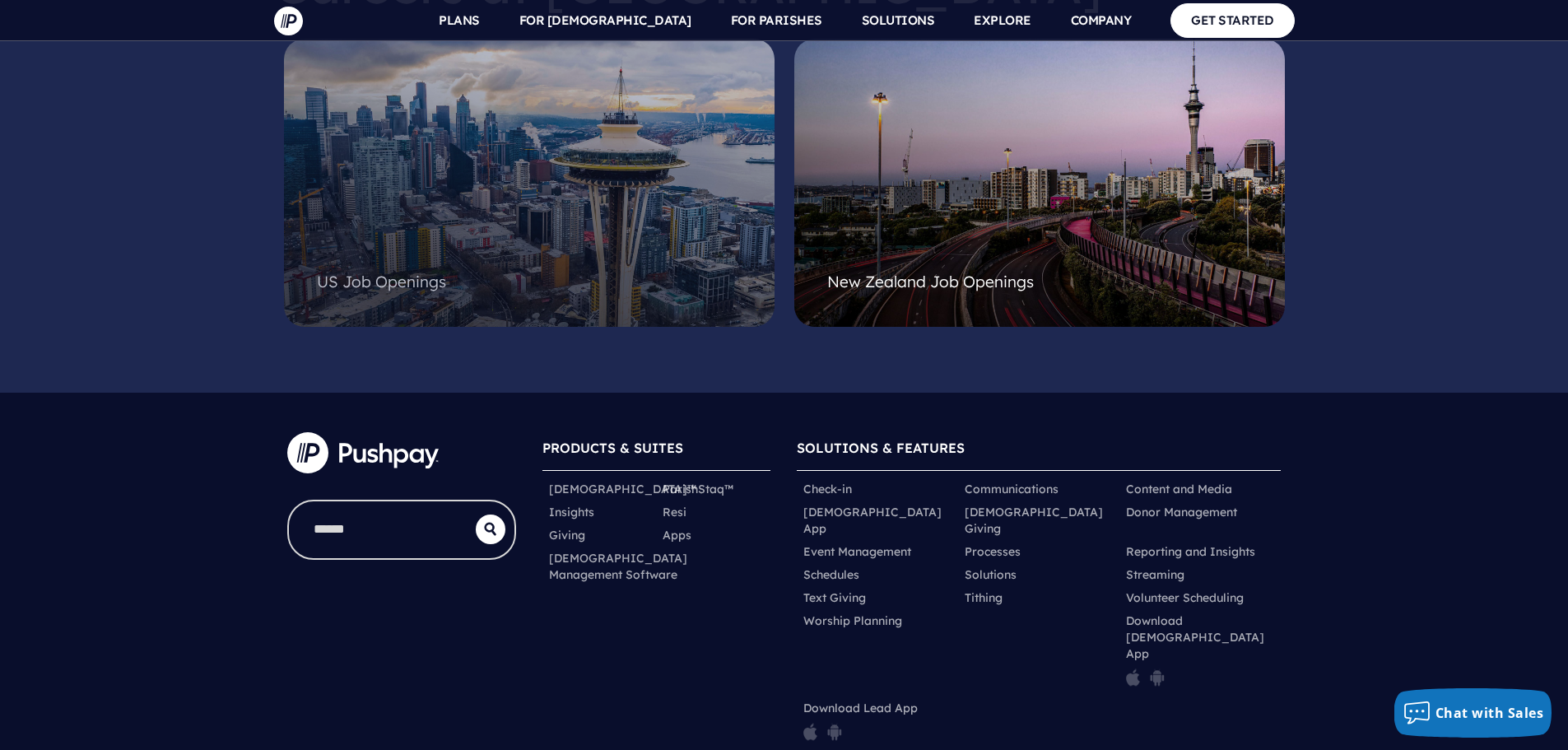
click at [426, 271] on span "US Job Openings" at bounding box center [382, 281] width 129 height 20
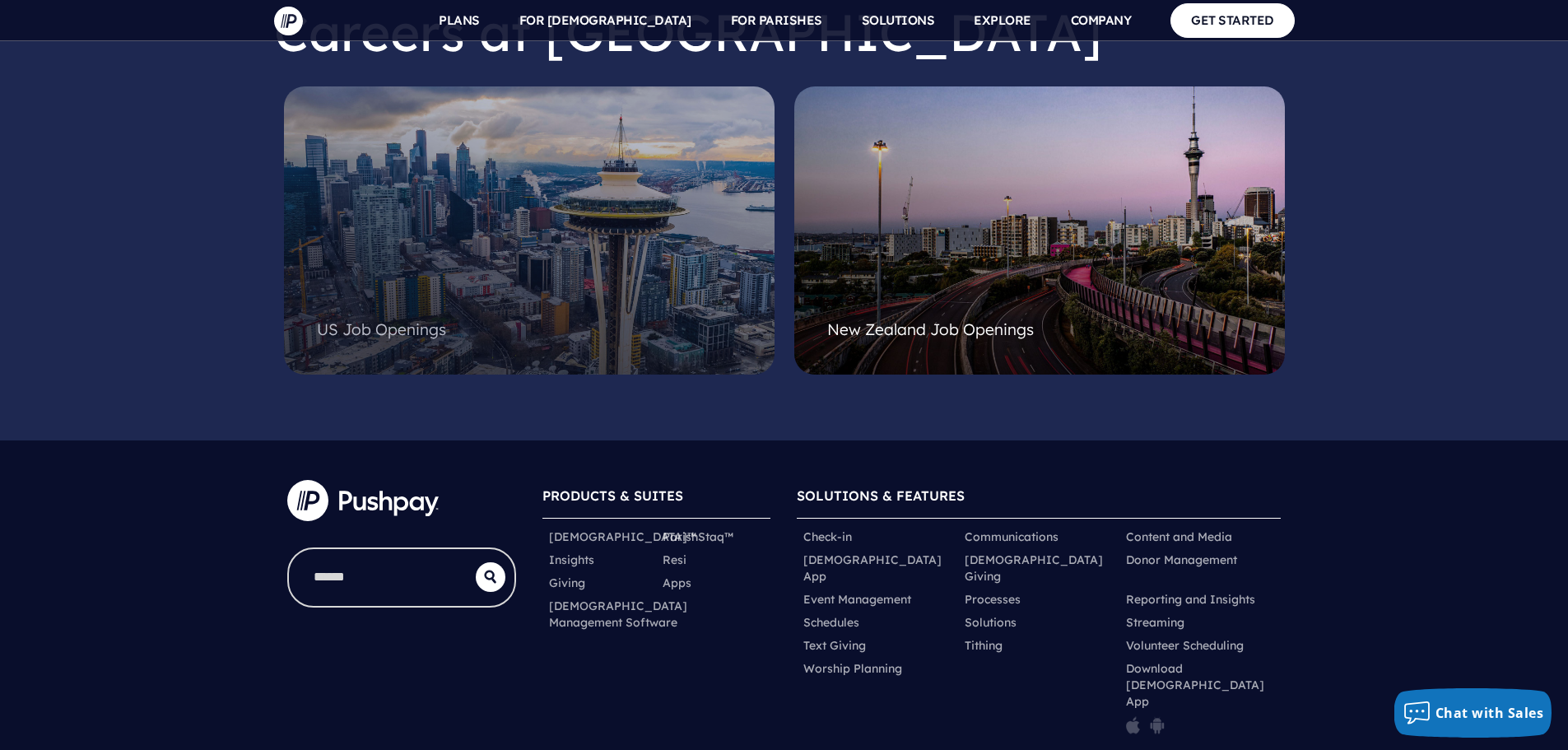
scroll to position [4280, 0]
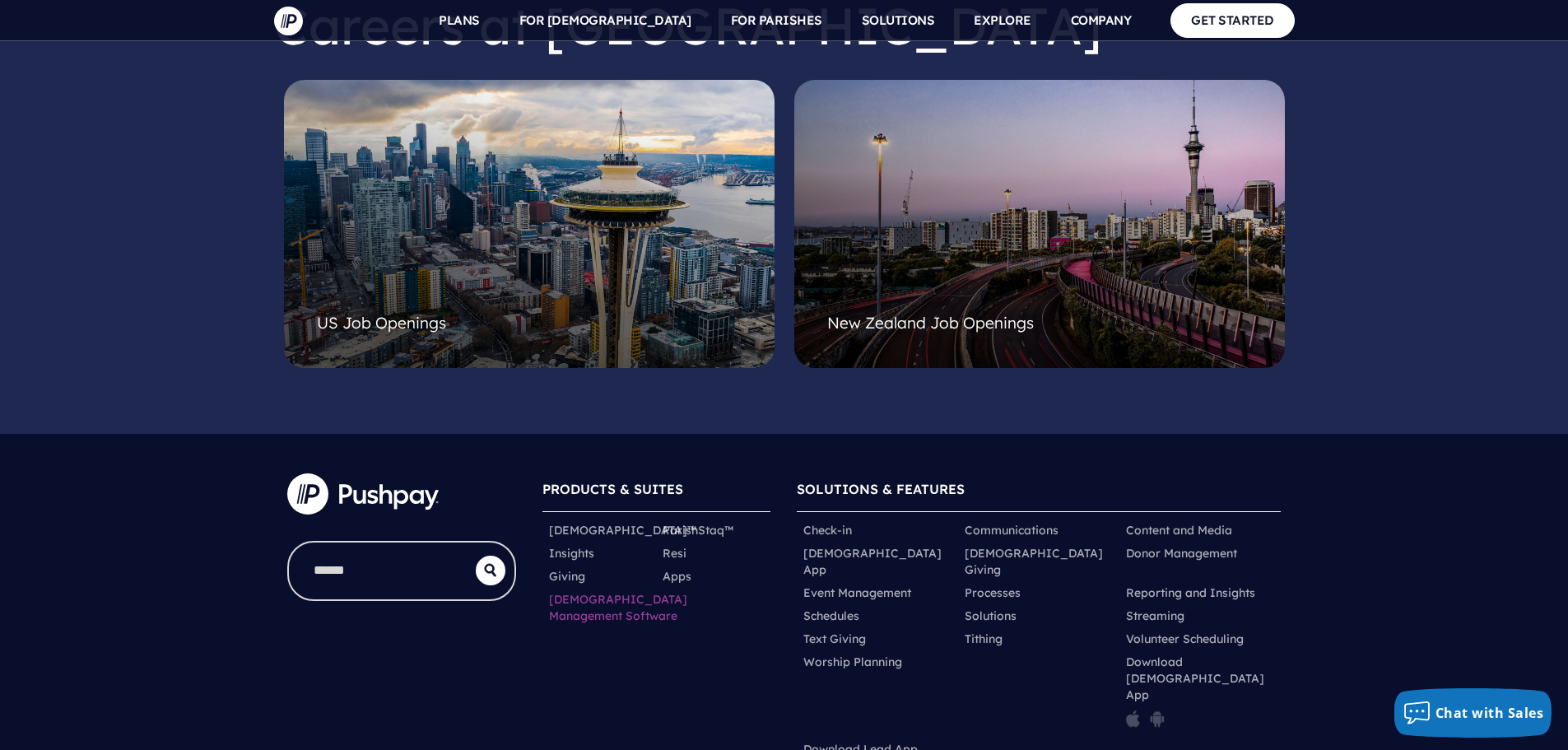
click at [573, 591] on link "[DEMOGRAPHIC_DATA] Management Software" at bounding box center [618, 608] width 138 height 33
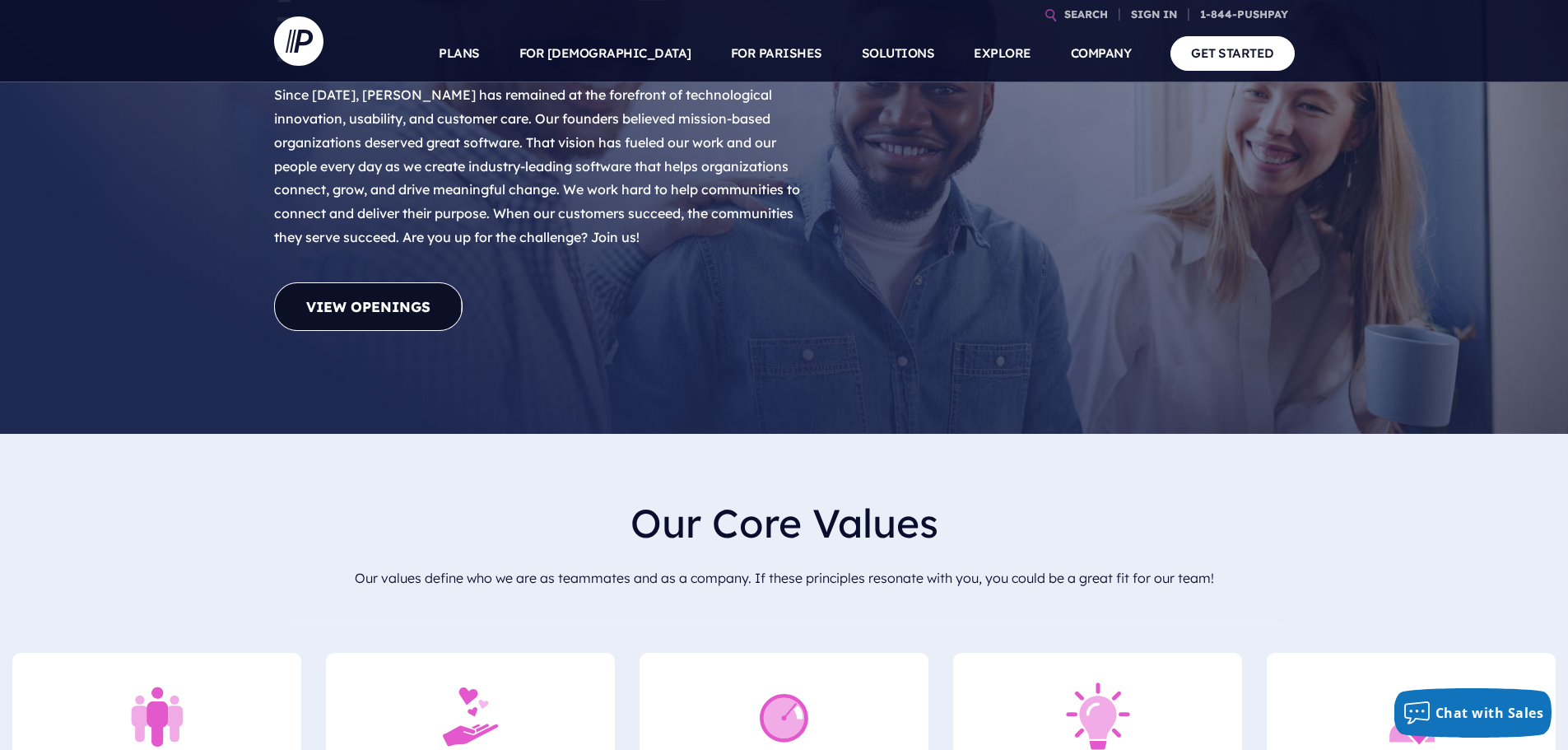
click at [395, 282] on link "View Openings" at bounding box center [368, 306] width 188 height 49
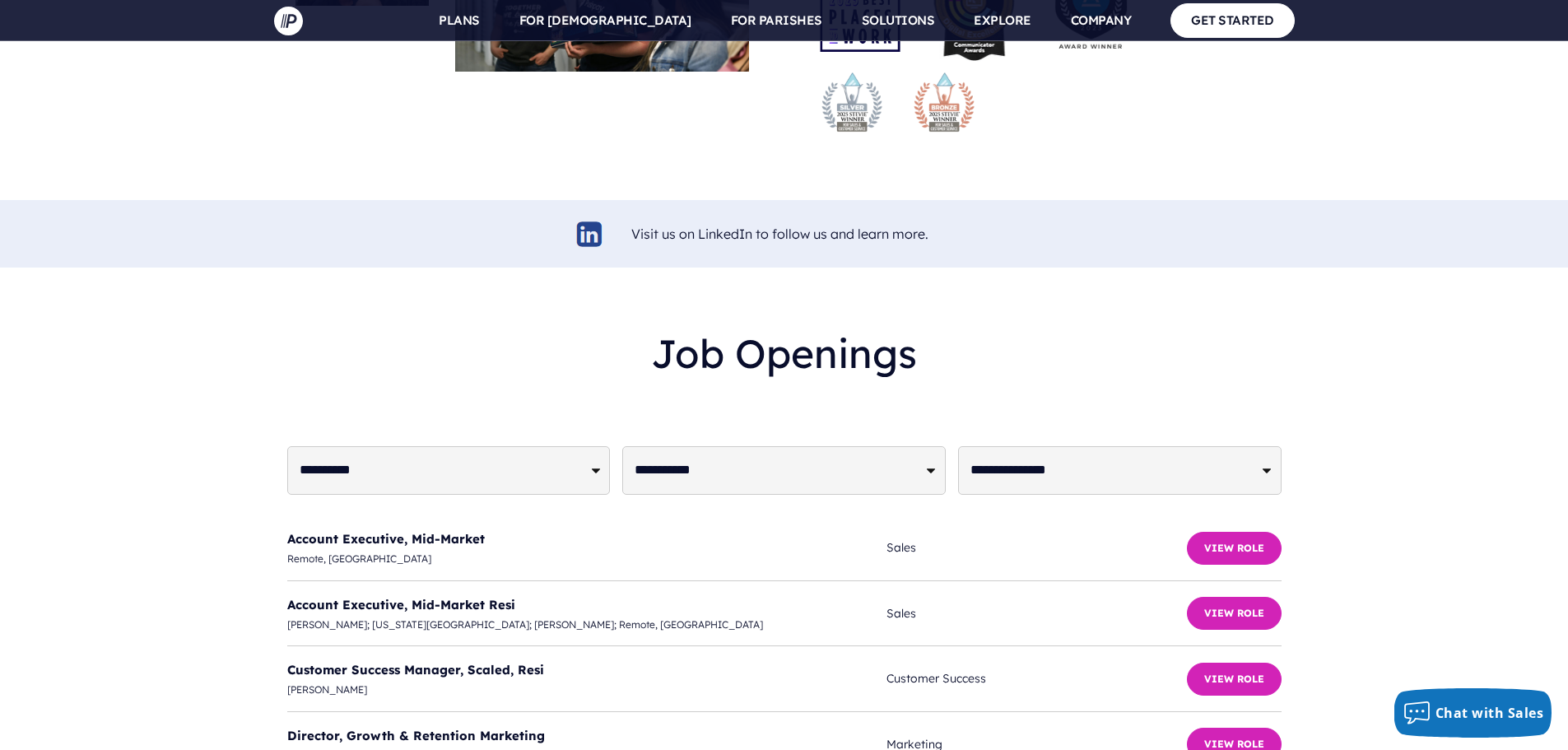
scroll to position [3835, 0]
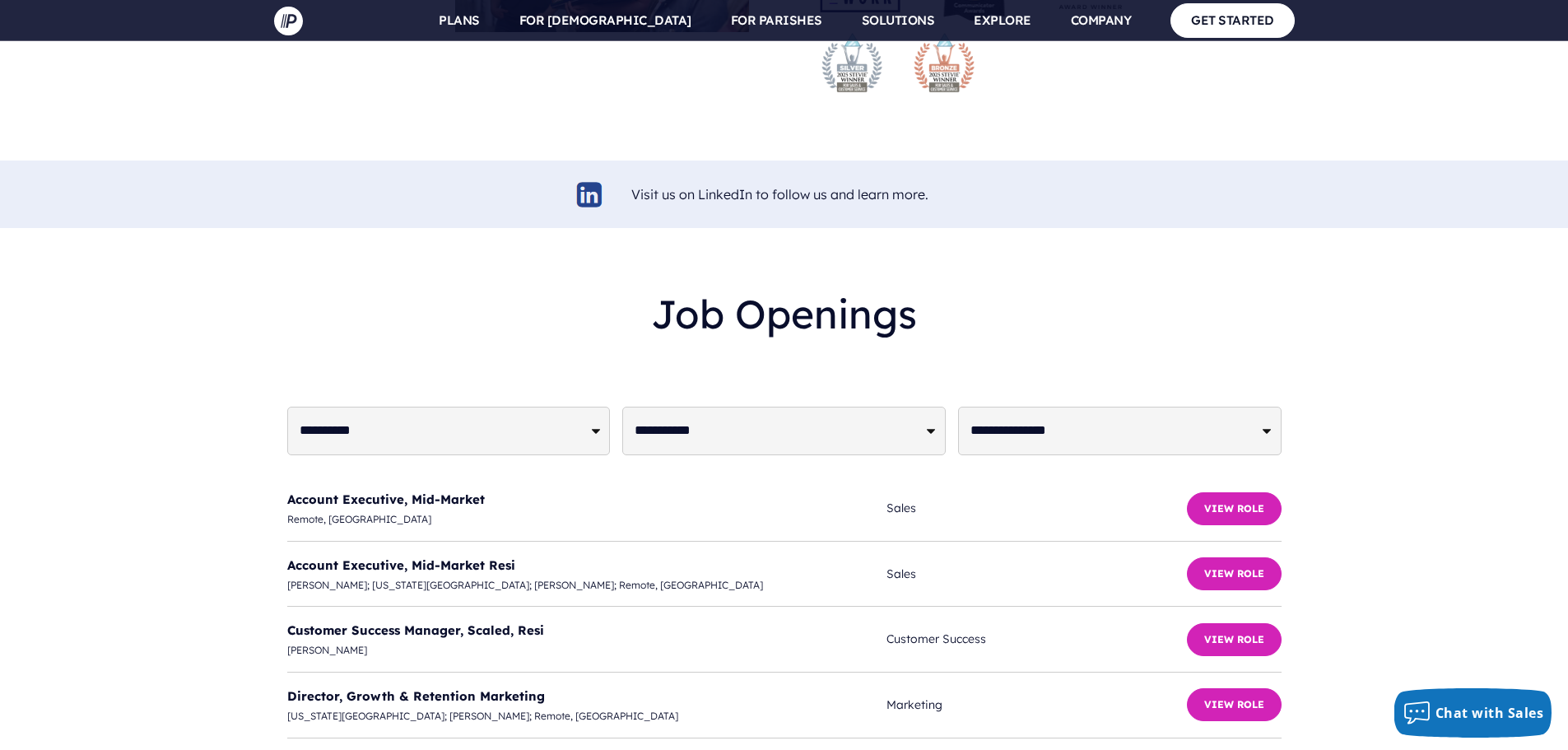
click at [843, 406] on select "**********" at bounding box center [784, 431] width 323 height 49
select select "**********"
click at [622, 406] on select "**********" at bounding box center [784, 431] width 323 height 49
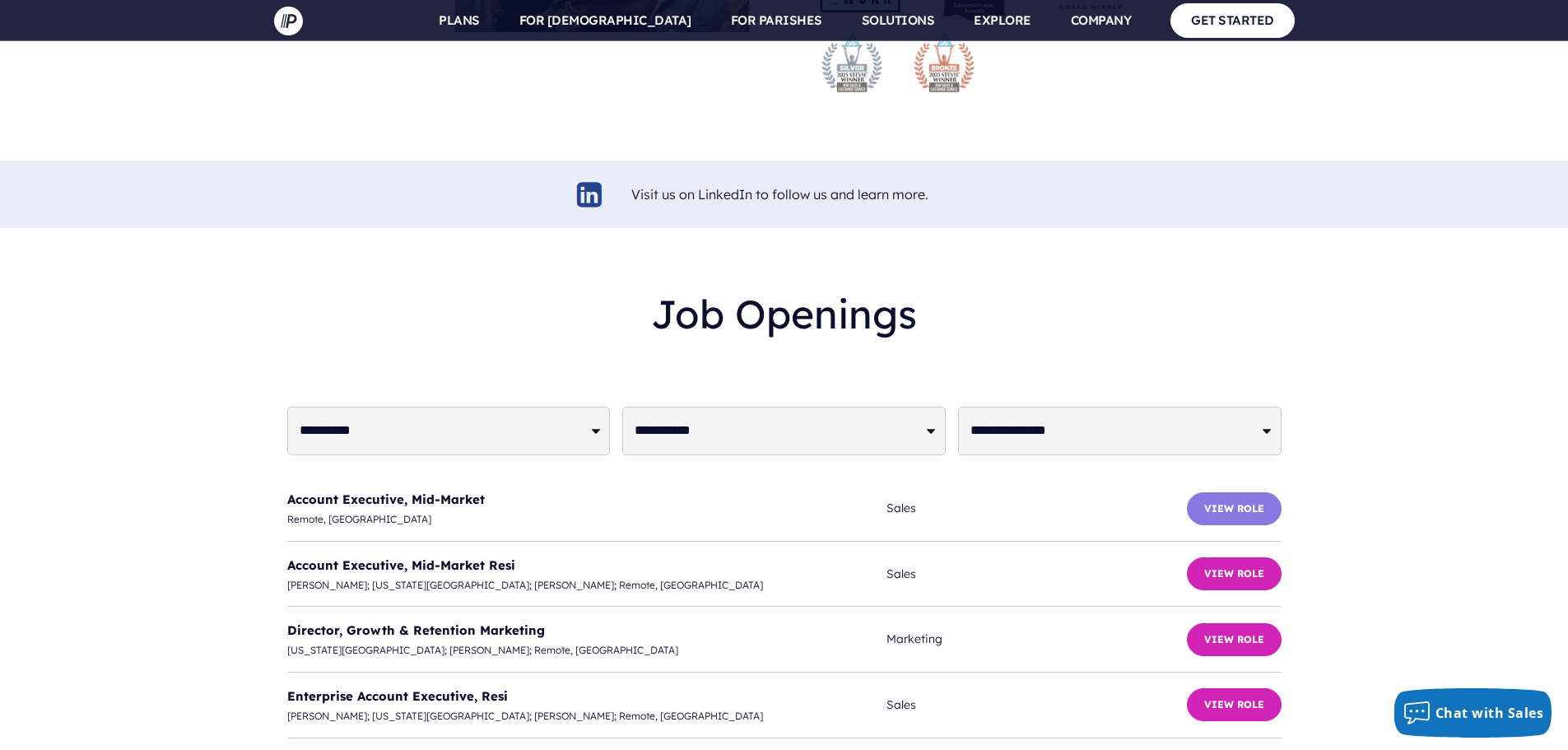
click at [1226, 492] on button "View Role" at bounding box center [1234, 509] width 95 height 33
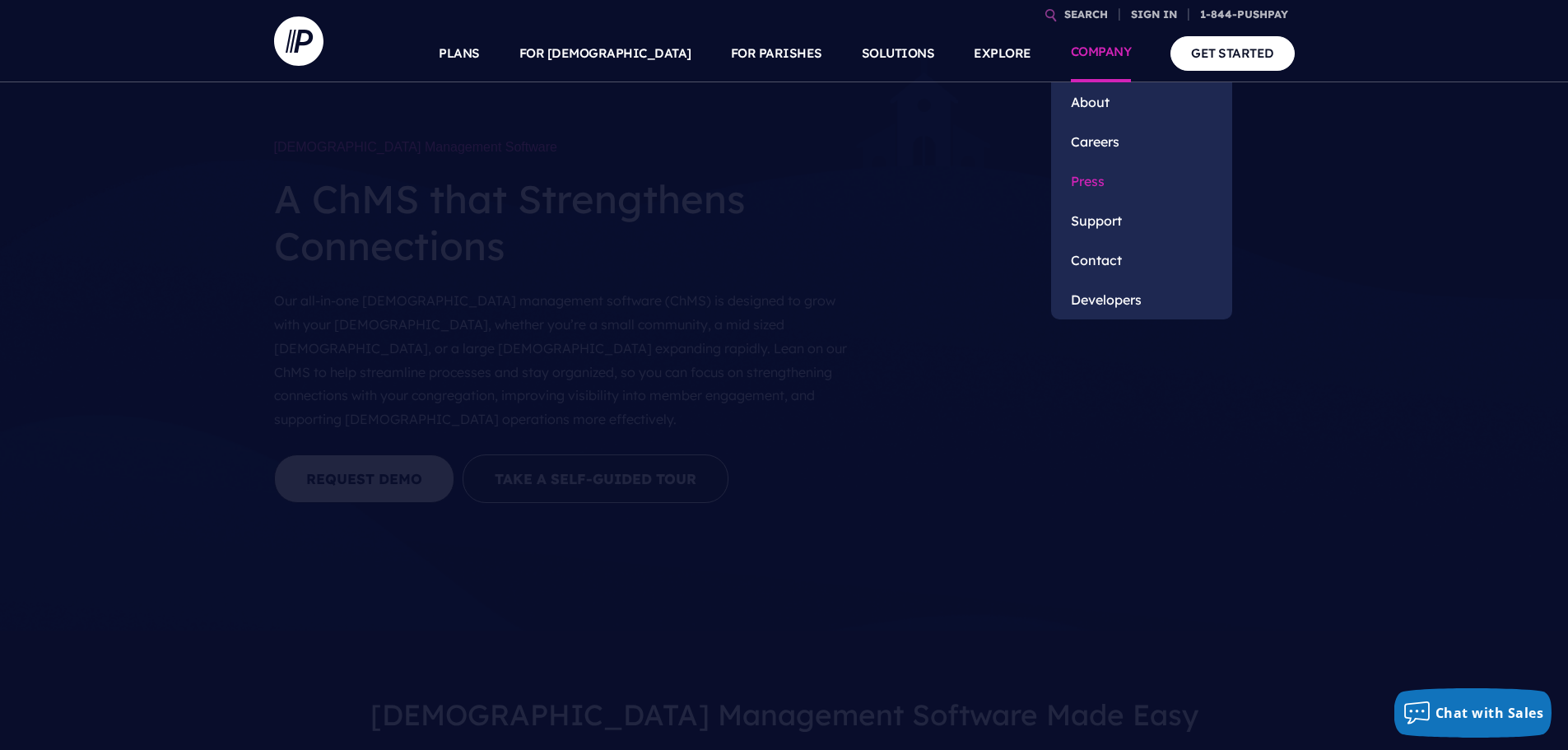
click at [1090, 183] on link "Press" at bounding box center [1141, 181] width 181 height 39
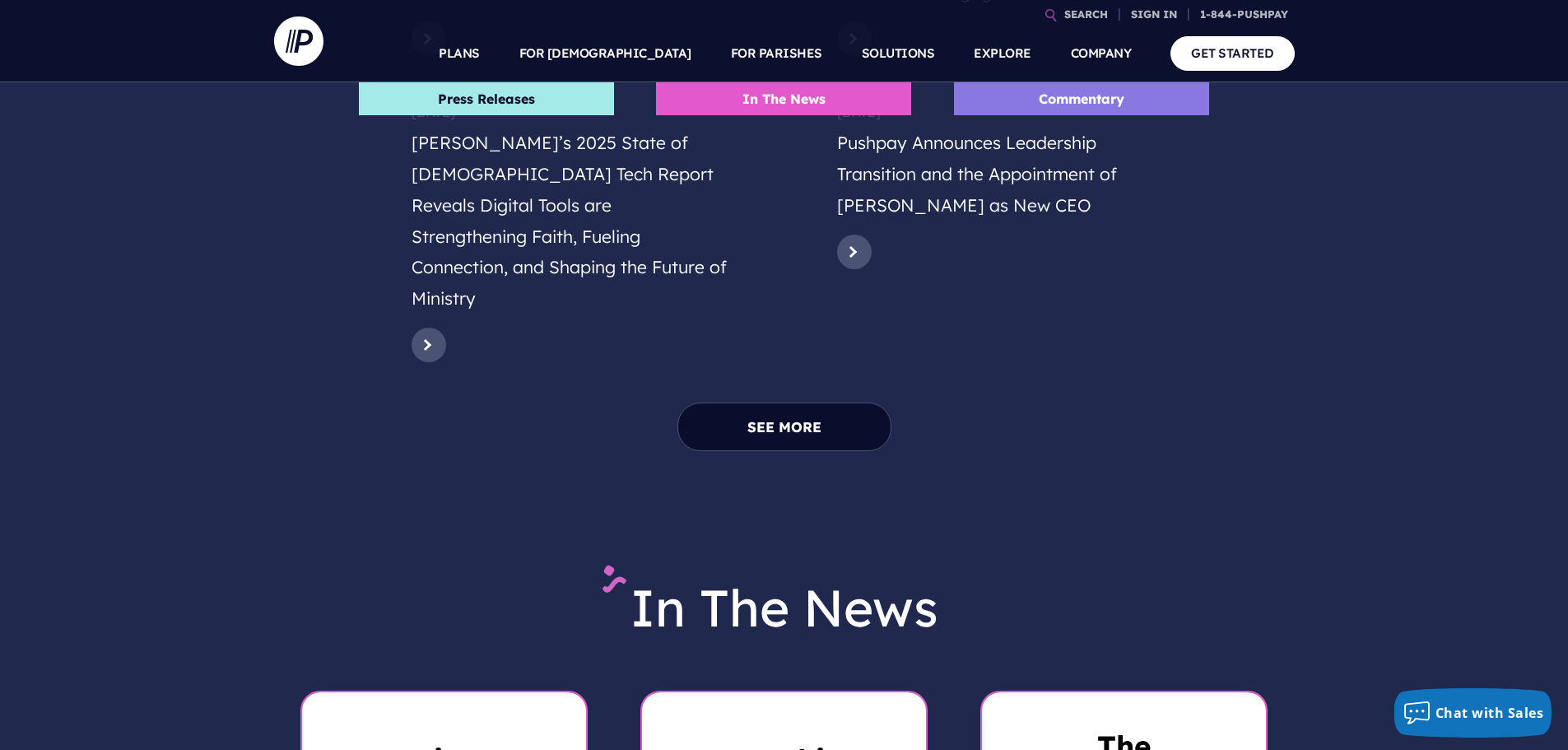
scroll to position [803, 0]
click at [854, 252] on link at bounding box center [854, 251] width 34 height 34
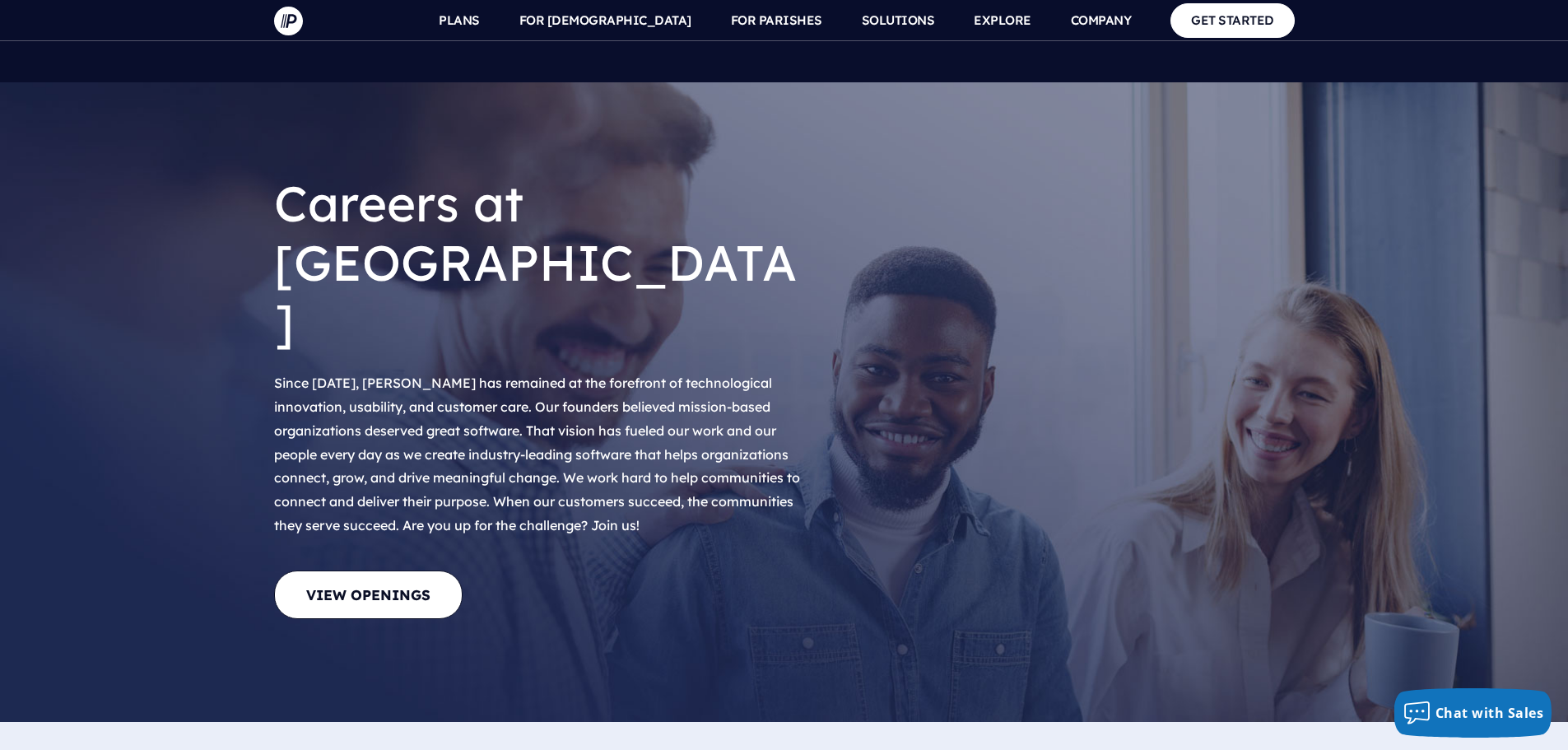
select select "**********"
